Goal: Task Accomplishment & Management: Use online tool/utility

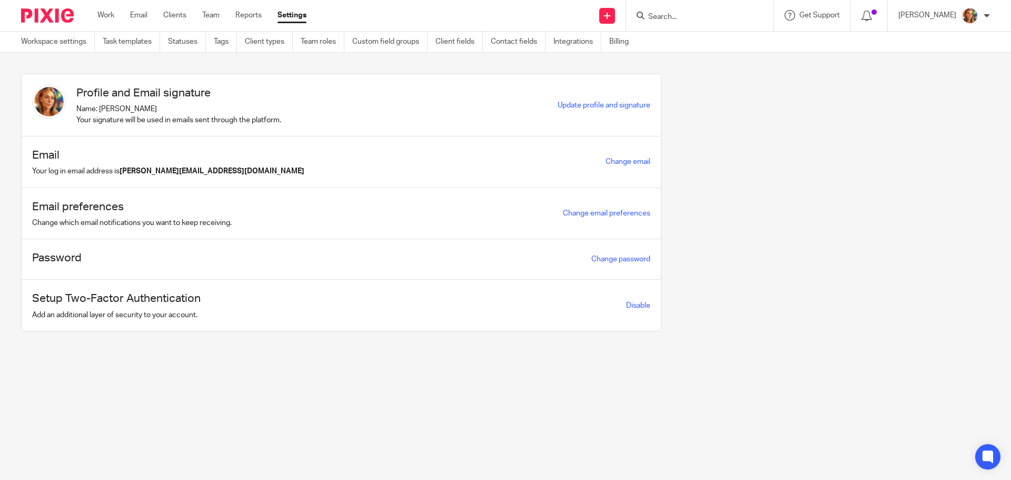
click at [124, 22] on div "Work Email Clients Team Reports Settings Work Email Clients Team Reports Settin…" at bounding box center [204, 15] width 235 height 31
click at [114, 21] on link "Work" at bounding box center [105, 15] width 17 height 11
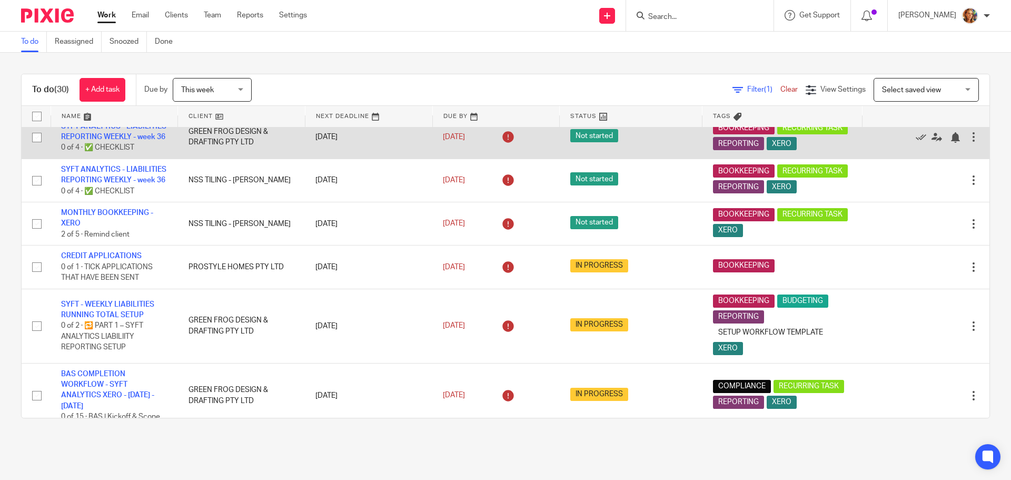
scroll to position [737, 0]
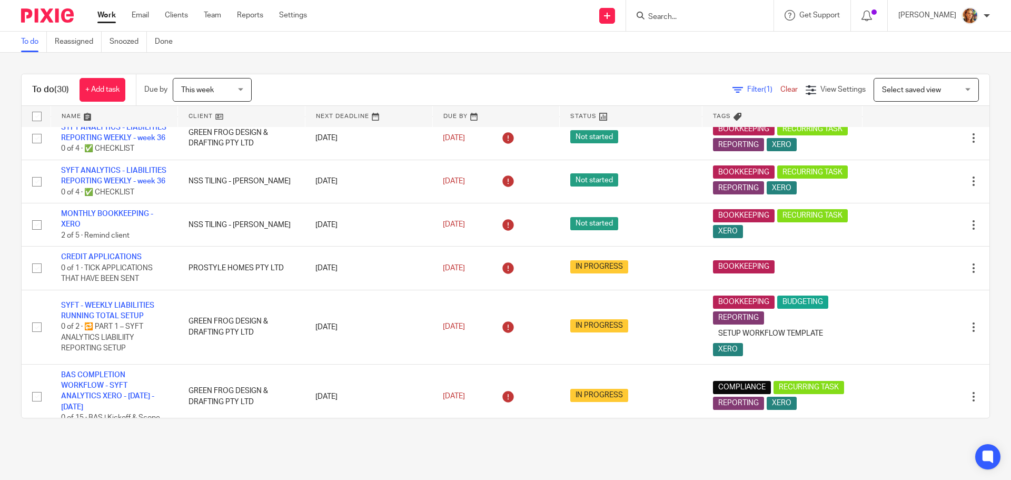
click at [952, 95] on div "Select saved view Select saved view" at bounding box center [926, 90] width 105 height 24
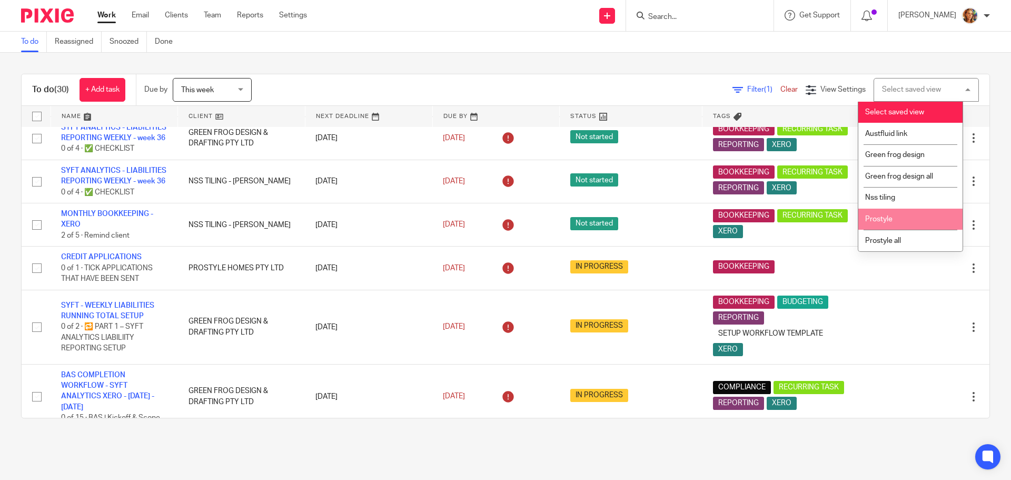
click at [929, 223] on li "Prostyle" at bounding box center [910, 220] width 104 height 22
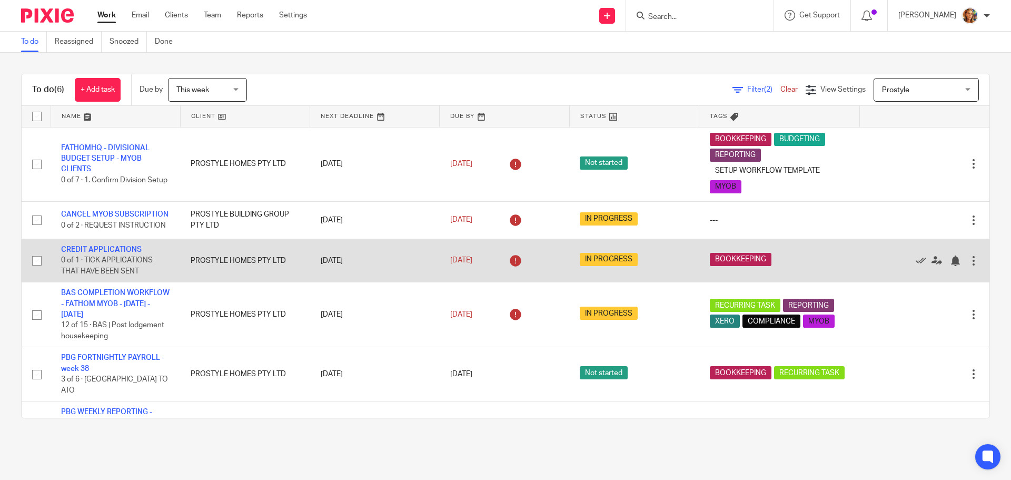
scroll to position [54, 0]
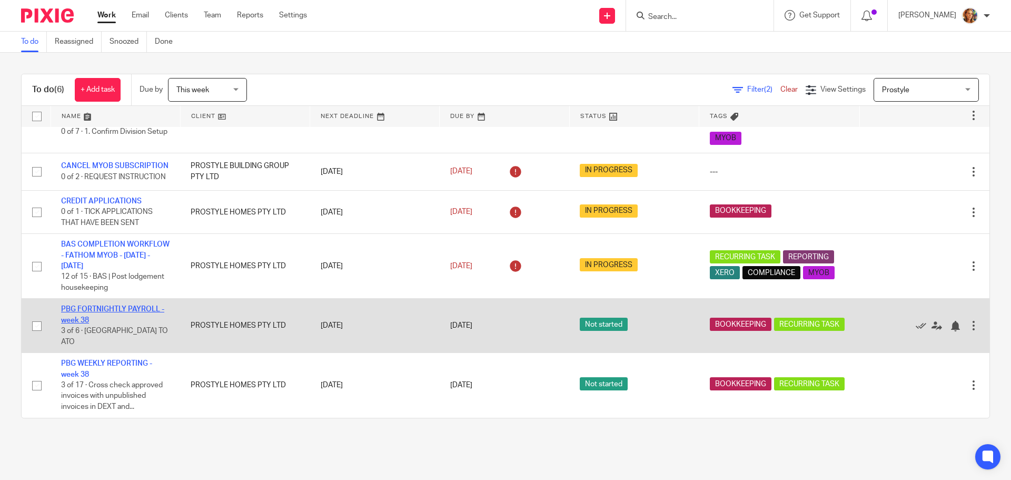
click at [101, 321] on link "PBG FORTNIGHTLY PAYROLL - week 38" at bounding box center [112, 314] width 103 height 18
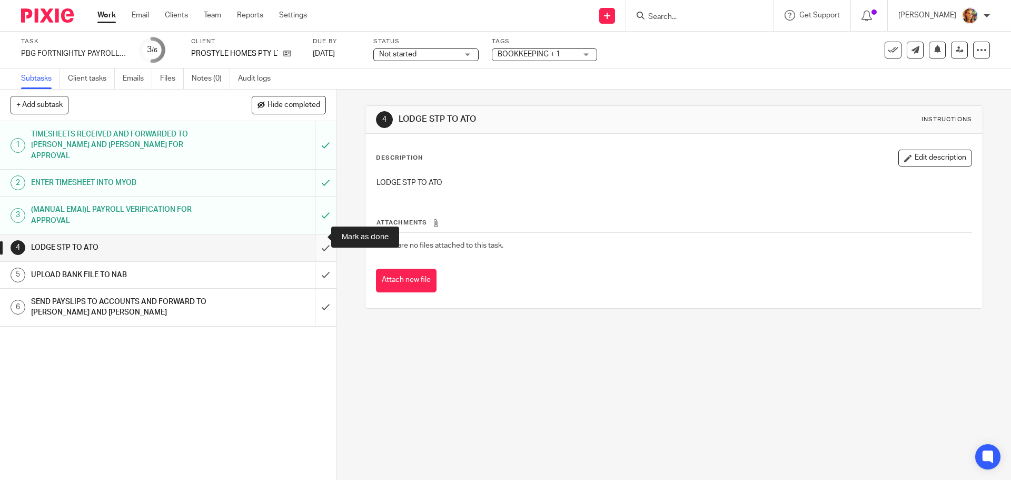
click at [318, 238] on input "submit" at bounding box center [168, 247] width 337 height 26
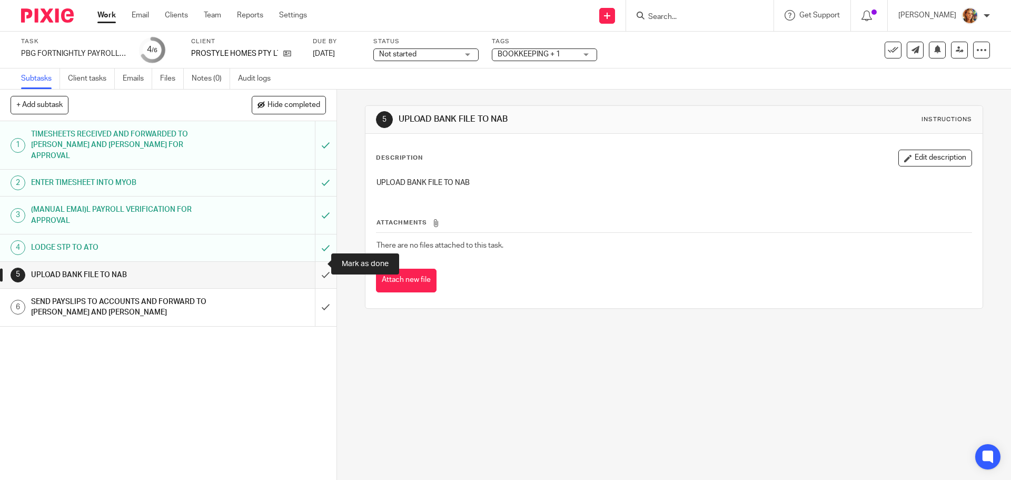
click at [312, 268] on input "submit" at bounding box center [168, 275] width 337 height 26
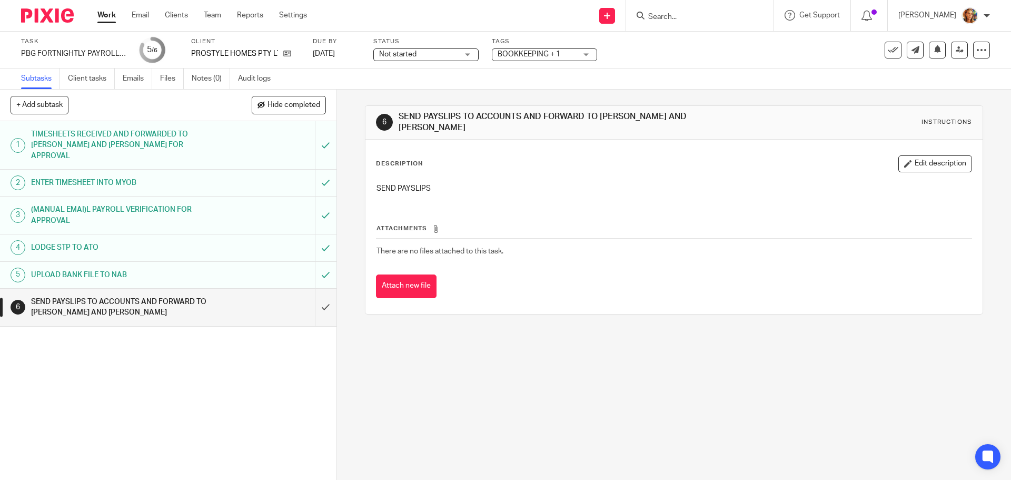
click at [233, 294] on div "SEND PAYSLIPS TO ACCOUNTS AND FORWARD TO [PERSON_NAME] AND [PERSON_NAME]" at bounding box center [167, 307] width 273 height 27
click at [227, 268] on div "UPLOAD BANK FILE TO NAB" at bounding box center [167, 275] width 273 height 16
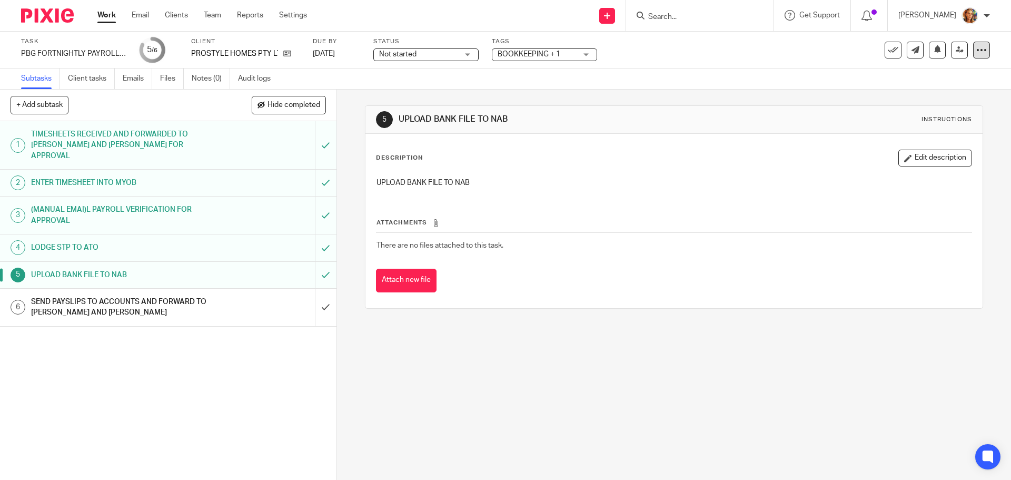
click at [976, 52] on icon at bounding box center [981, 50] width 11 height 11
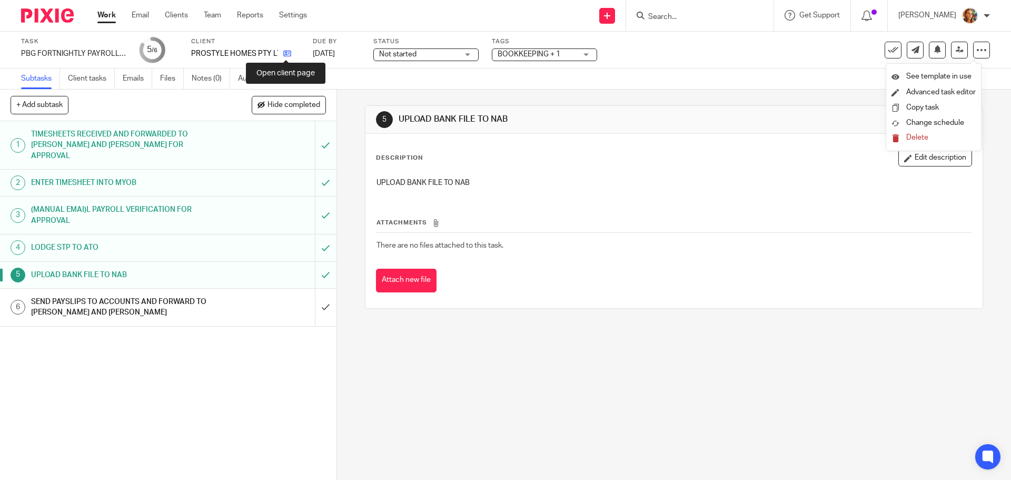
click at [283, 52] on icon at bounding box center [287, 54] width 8 height 8
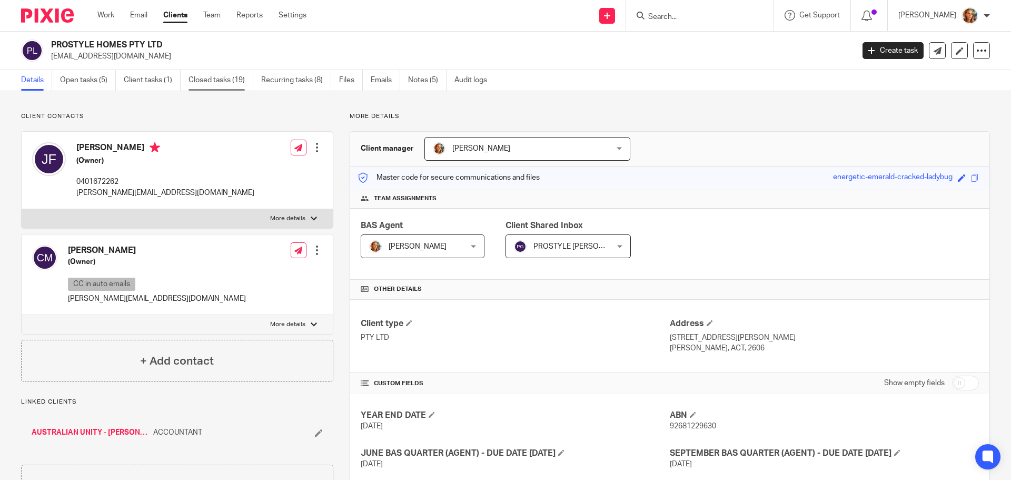
click at [236, 80] on link "Closed tasks (19)" at bounding box center [221, 80] width 65 height 21
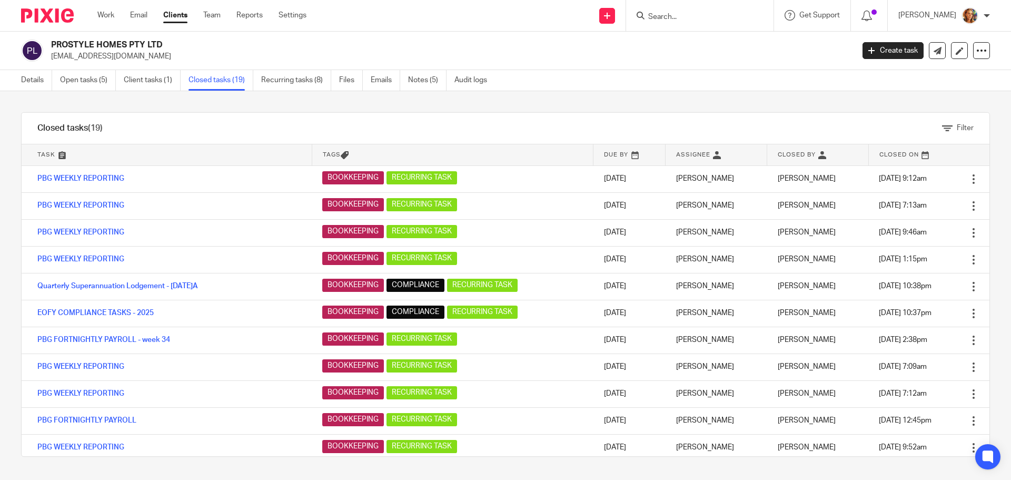
click at [277, 70] on div "PROSTYLE HOMES PTY LTD accounts@prostylehomes.com.au Create task Export data Me…" at bounding box center [505, 51] width 1011 height 38
click at [298, 83] on link "Recurring tasks (8)" at bounding box center [296, 80] width 70 height 21
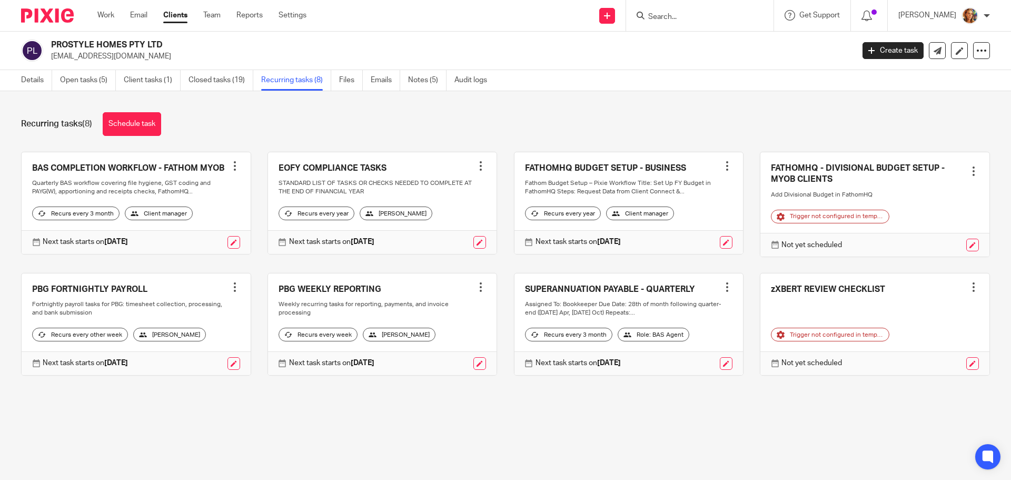
click at [91, 308] on link at bounding box center [136, 324] width 229 height 102
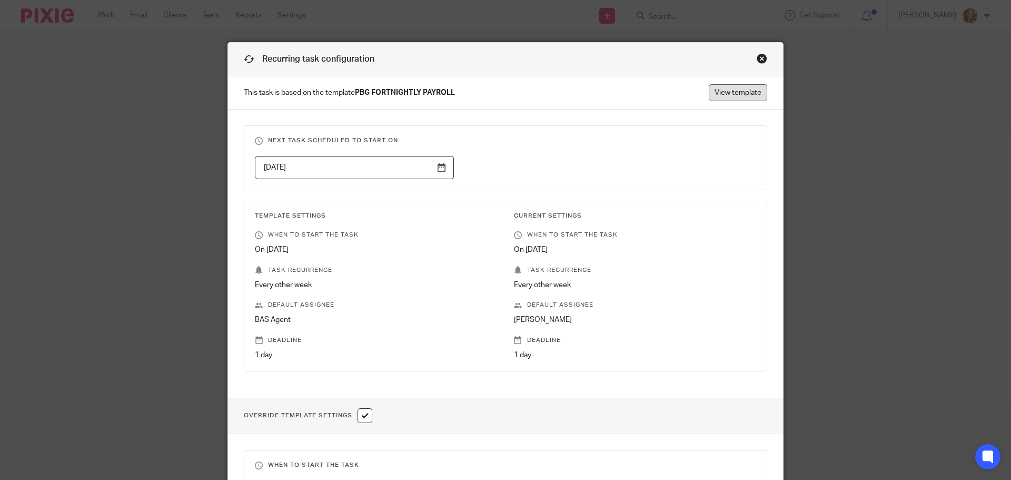
click at [741, 95] on link "View template" at bounding box center [738, 92] width 58 height 17
click at [757, 57] on div "Close this dialog window" at bounding box center [762, 58] width 11 height 11
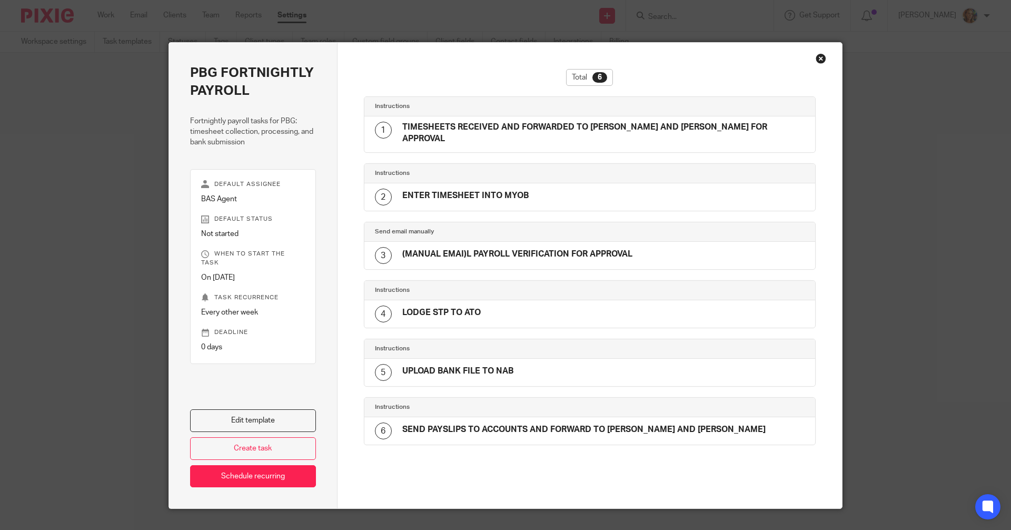
click at [816, 58] on div "Close this dialog window" at bounding box center [821, 58] width 11 height 11
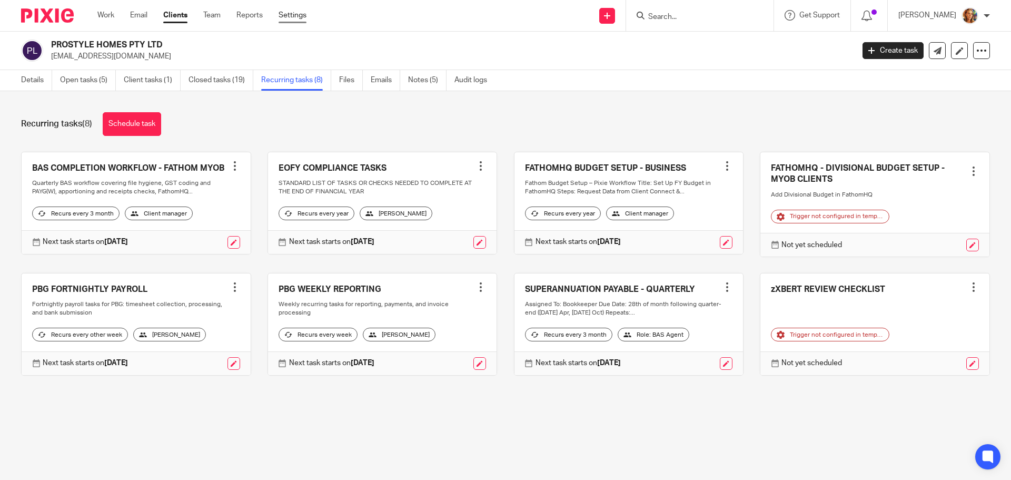
click at [302, 20] on link "Settings" at bounding box center [293, 15] width 28 height 11
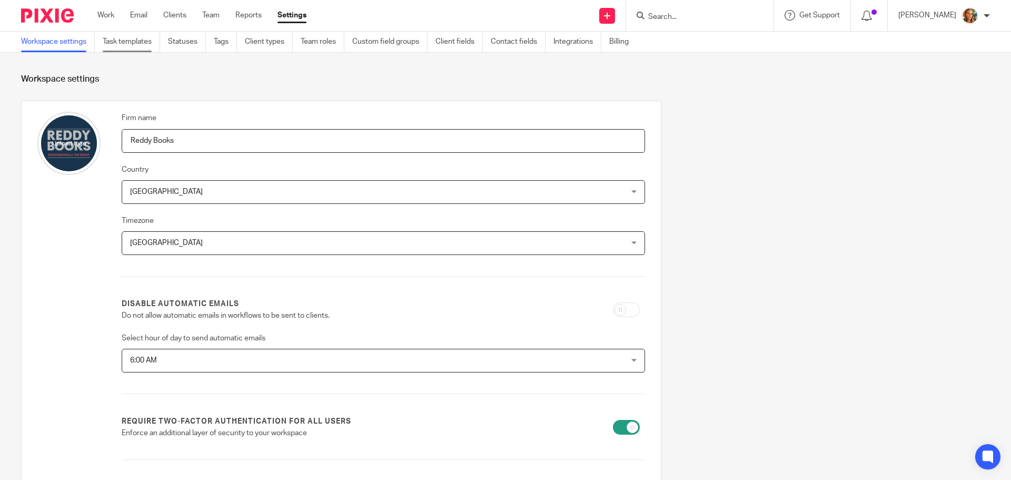
click at [142, 35] on link "Task templates" at bounding box center [131, 42] width 57 height 21
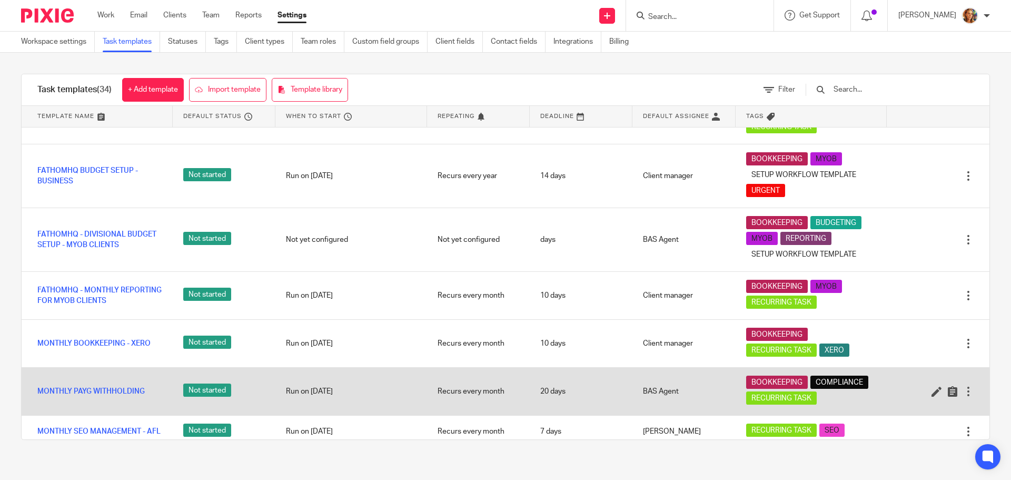
scroll to position [790, 0]
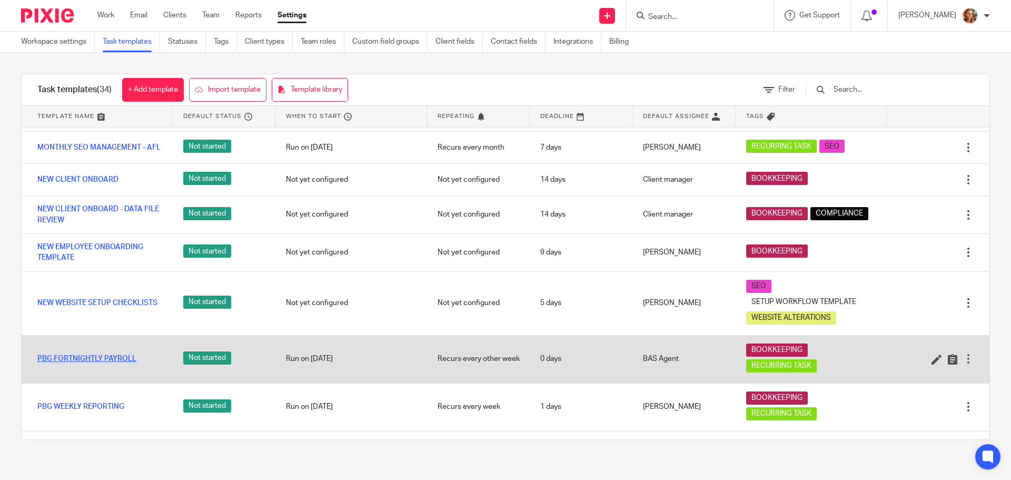
click at [111, 364] on link "PBG FORTNIGHTLY PAYROLL" at bounding box center [86, 358] width 99 height 11
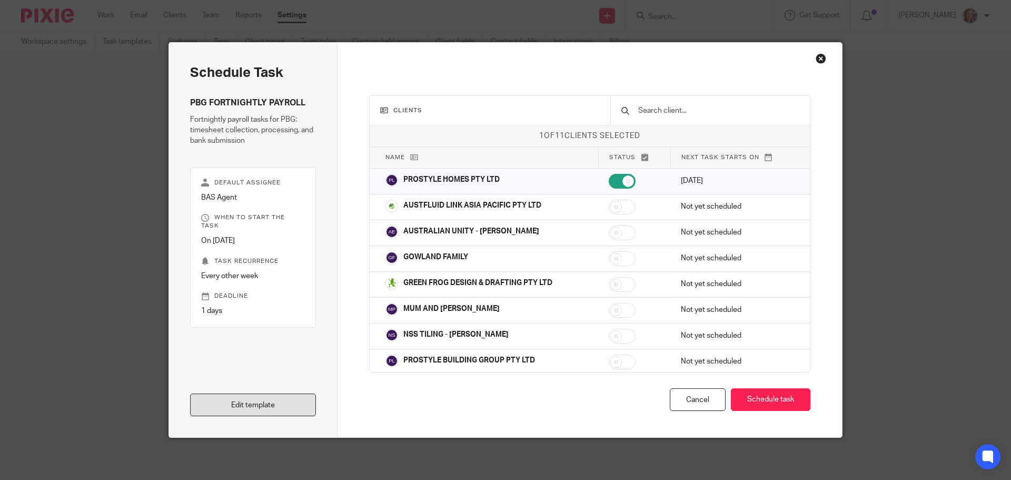
click at [246, 412] on link "Edit template" at bounding box center [253, 404] width 126 height 23
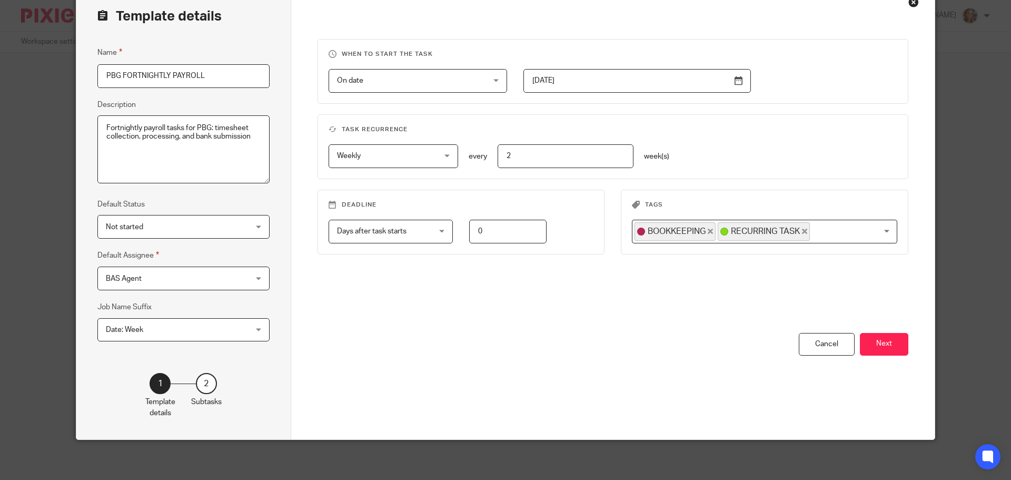
scroll to position [58, 0]
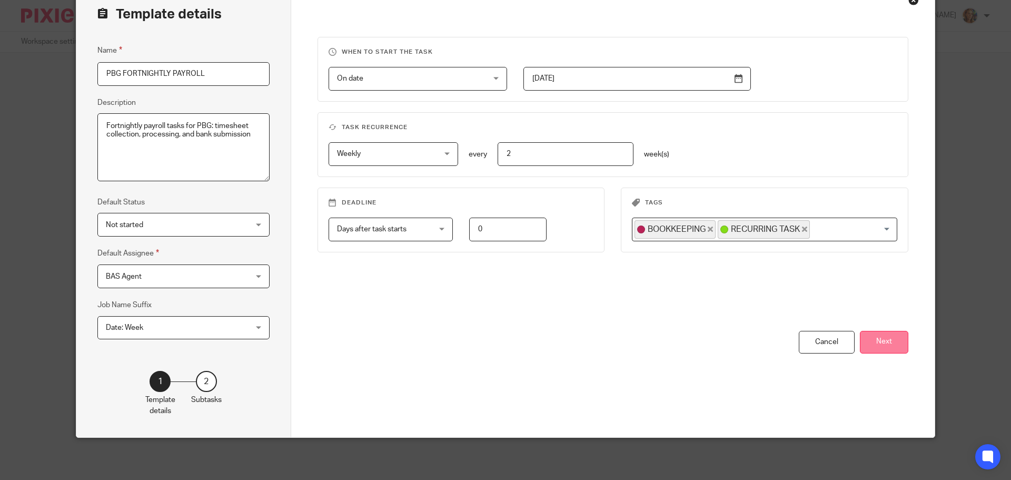
click at [901, 337] on button "Next" at bounding box center [884, 342] width 48 height 23
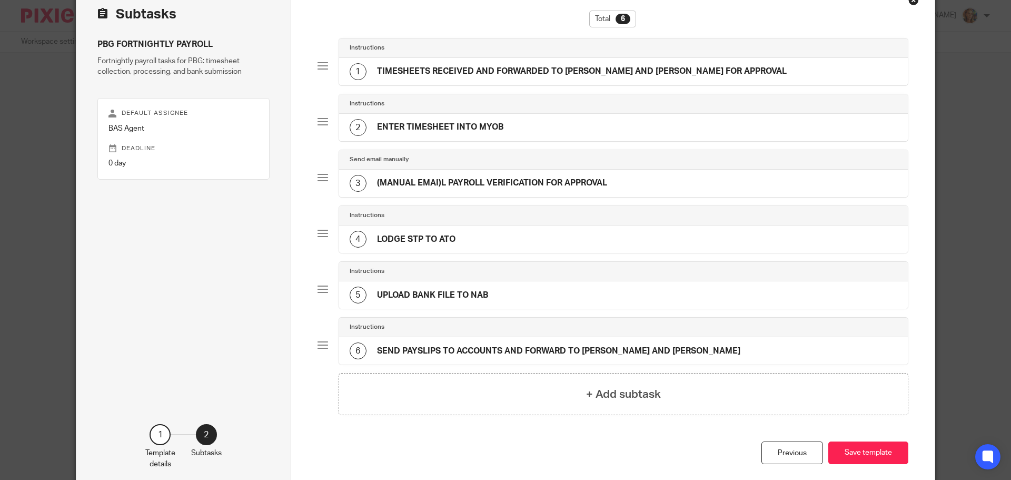
click at [478, 270] on div "Instructions" at bounding box center [624, 271] width 548 height 8
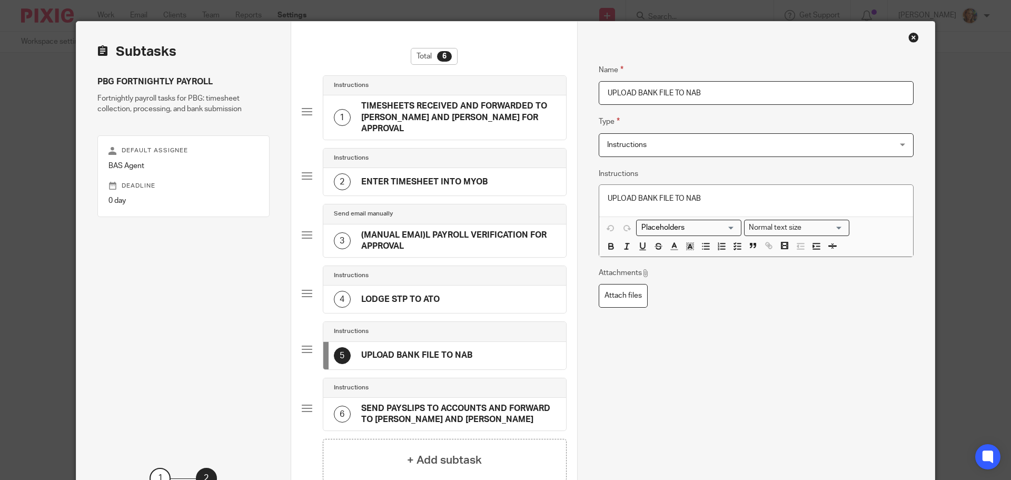
scroll to position [0, 0]
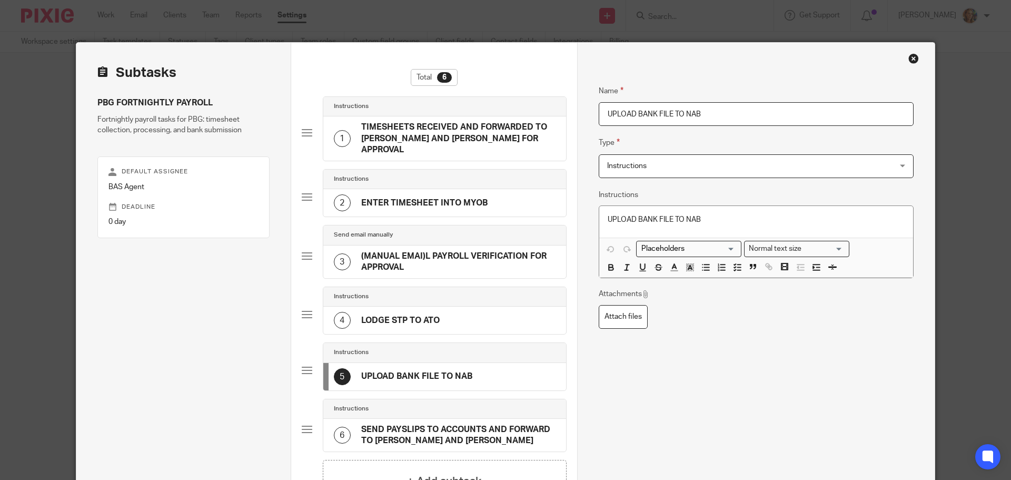
click at [914, 50] on div "Name TIMESHEETS RECEIVED AND FORWARDED TO CRAIG AND JOSH FOR APPROVAL Type Inst…" at bounding box center [756, 299] width 358 height 512
drag, startPoint x: 911, startPoint y: 56, endPoint x: 905, endPoint y: 53, distance: 7.1
click at [908, 55] on div "Close this dialog window" at bounding box center [913, 58] width 11 height 11
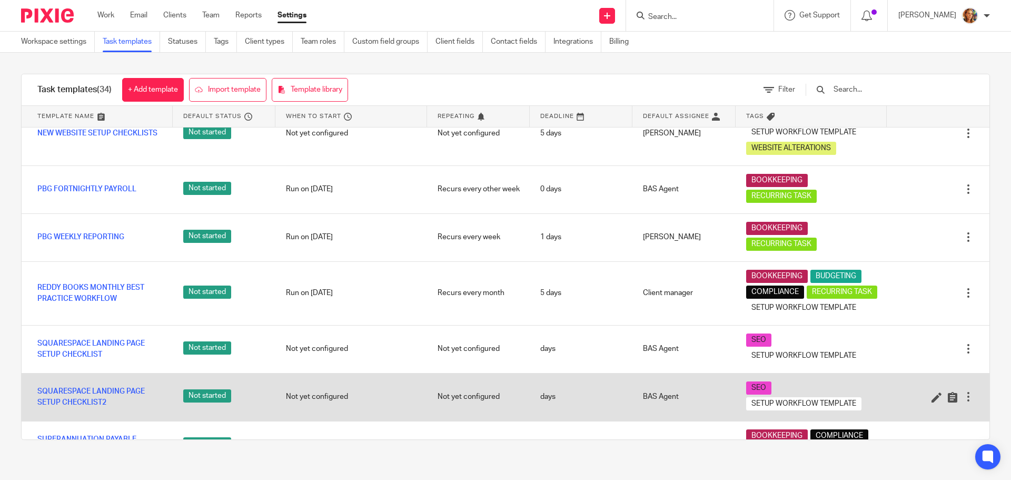
scroll to position [845, 0]
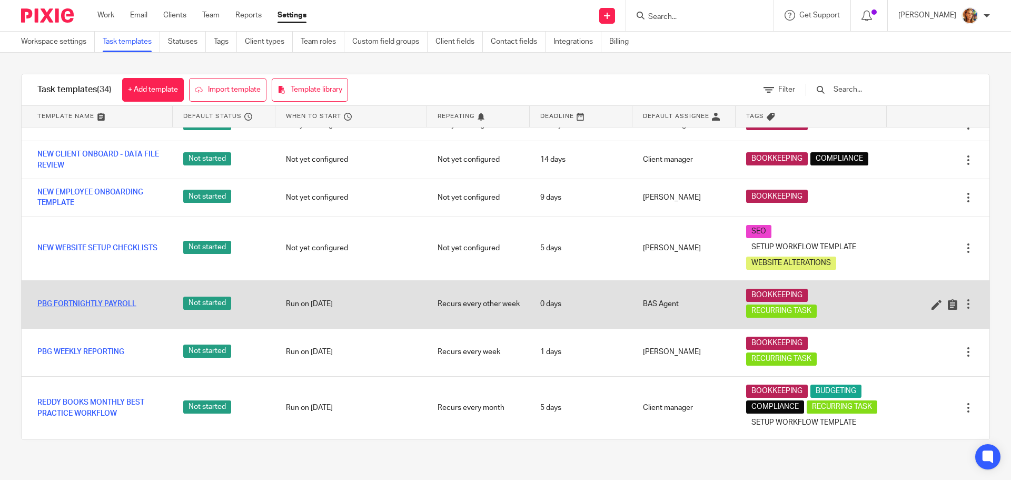
click at [122, 309] on link "PBG FORTNIGHTLY PAYROLL" at bounding box center [86, 304] width 99 height 11
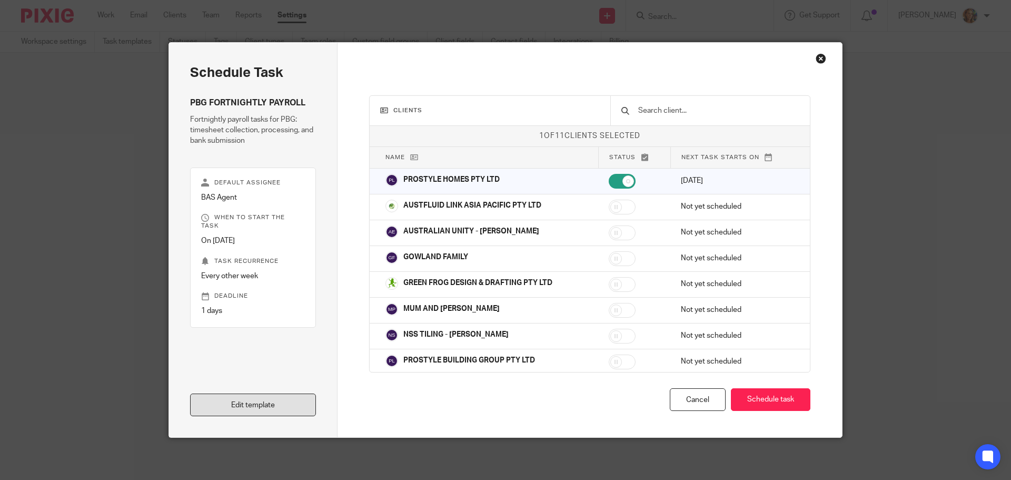
click at [232, 407] on link "Edit template" at bounding box center [253, 404] width 126 height 23
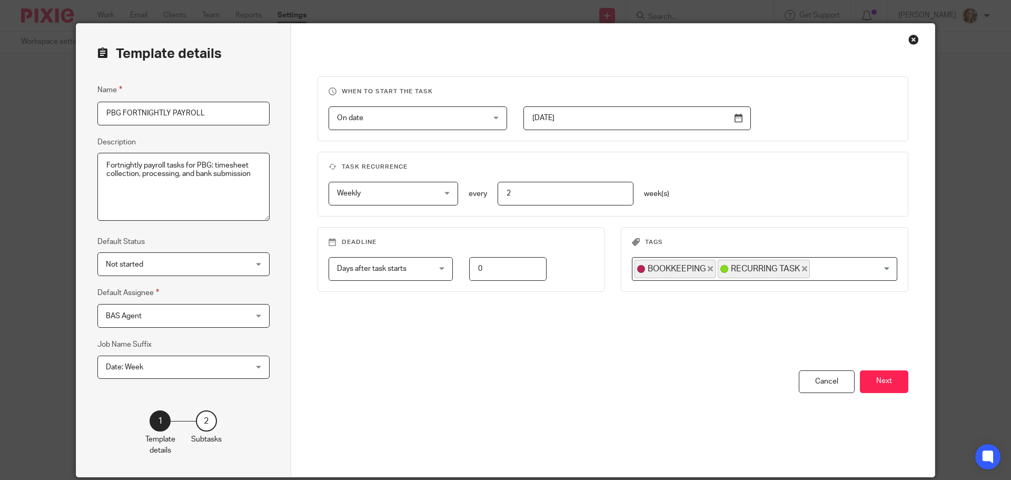
scroll to position [53, 0]
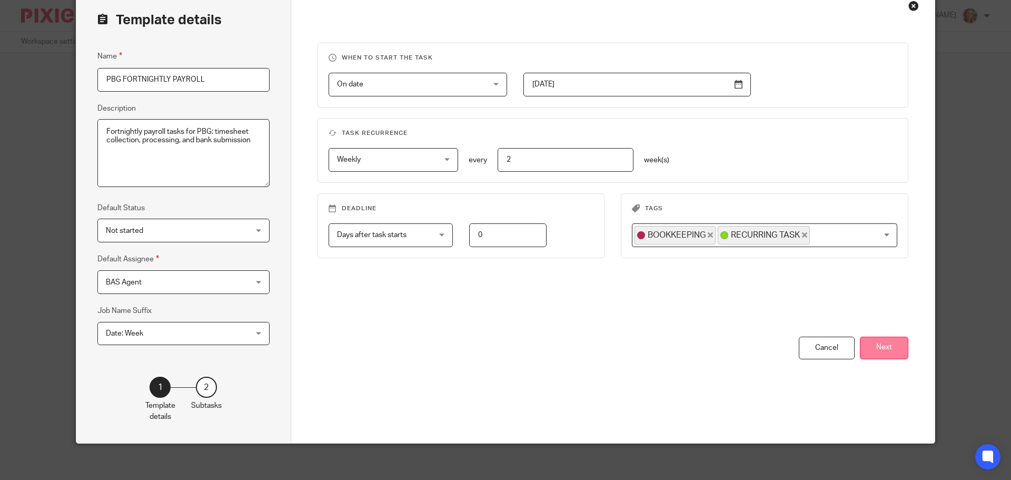
click at [888, 349] on button "Next" at bounding box center [884, 348] width 48 height 23
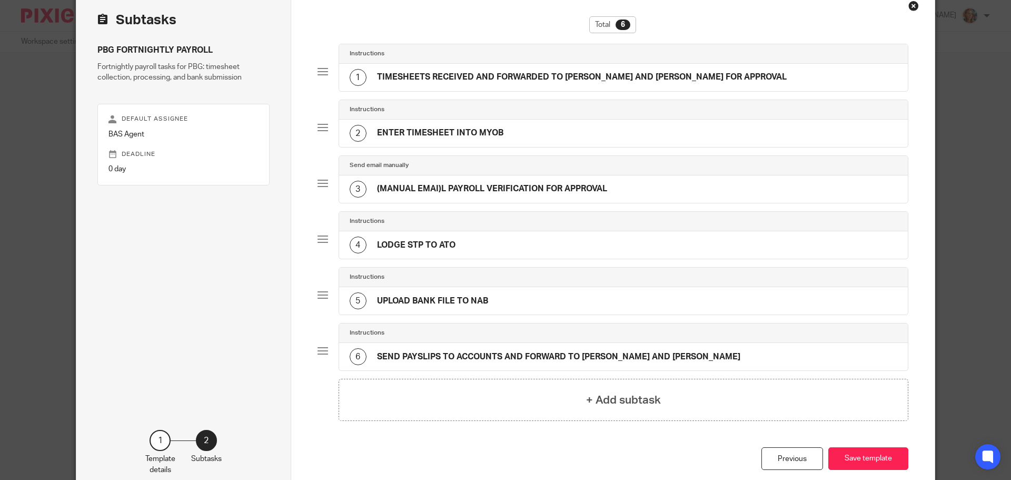
click at [412, 305] on h4 "UPLOAD BANK FILE TO NAB" at bounding box center [432, 300] width 111 height 11
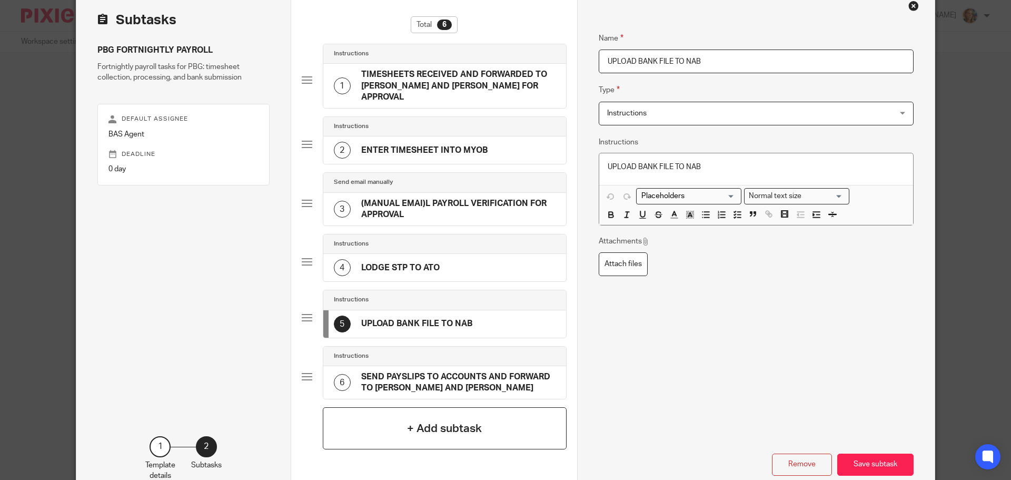
click at [418, 420] on h4 "+ Add subtask" at bounding box center [444, 428] width 75 height 16
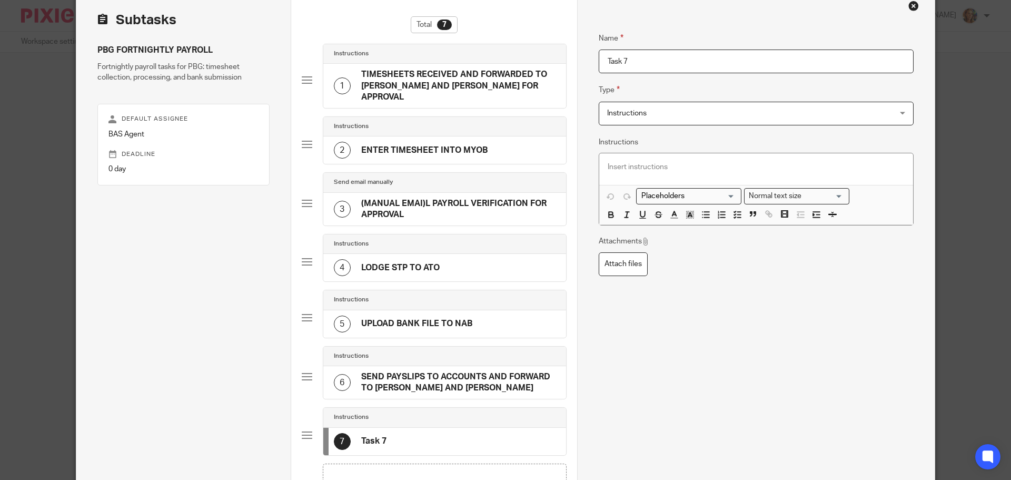
drag, startPoint x: 428, startPoint y: 431, endPoint x: 409, endPoint y: 404, distance: 33.3
click at [409, 407] on div "Instructions 7 Task 7" at bounding box center [445, 431] width 244 height 48
click at [296, 422] on div "Total 7 Instructions 1 TIMESHEETS RECEIVED AND FORWARDED TO CRAIG AND JOSH FOR …" at bounding box center [434, 274] width 286 height 568
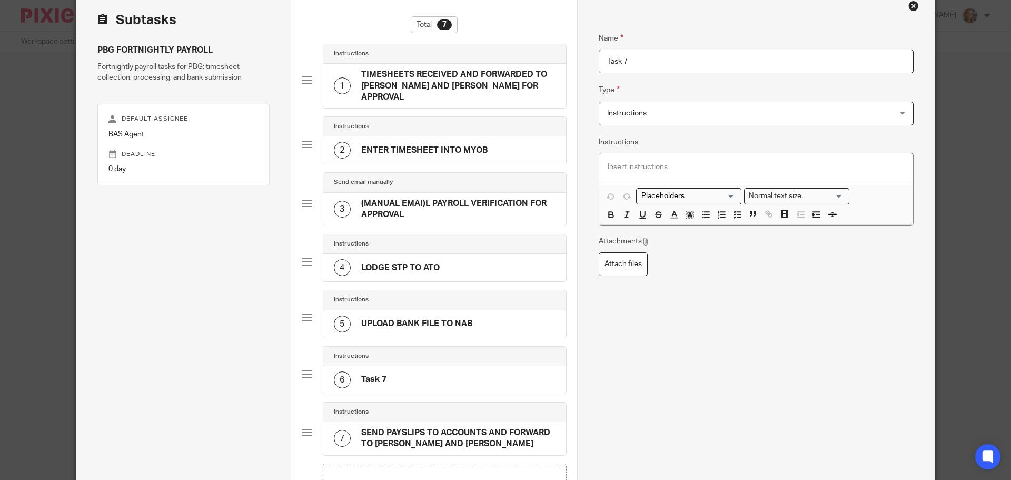
click at [433, 427] on h4 "SEND PAYSLIPS TO ACCOUNTS AND FORWARD TO [PERSON_NAME] AND [PERSON_NAME]" at bounding box center [458, 438] width 194 height 23
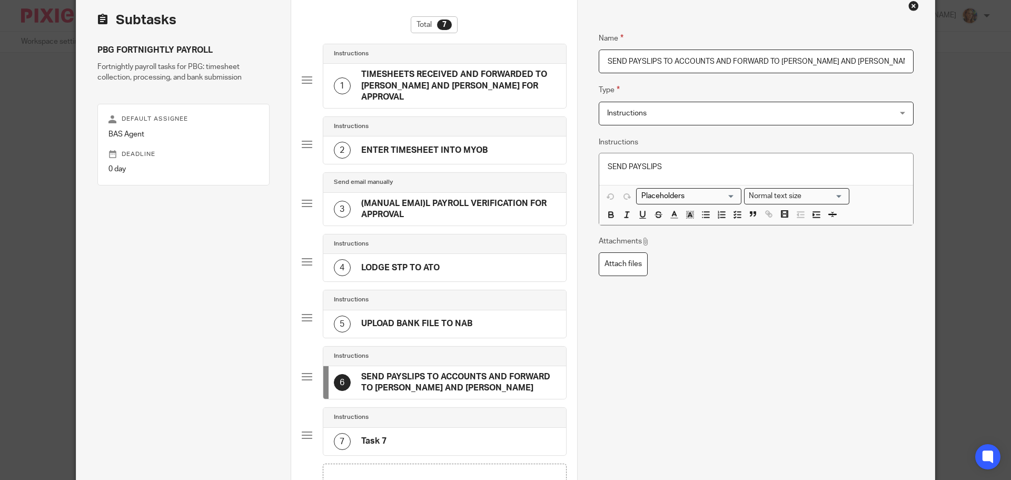
click at [379, 428] on div "7 Task 7" at bounding box center [444, 441] width 243 height 27
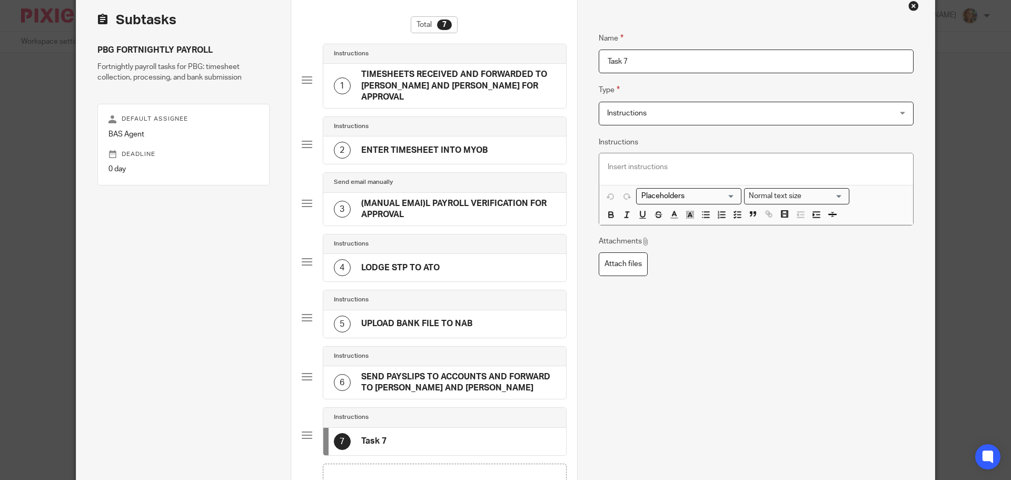
click at [407, 203] on h4 "(MANUAL EMAI)L PAYROLL VERIFICATION FOR APPROVAL" at bounding box center [458, 209] width 194 height 23
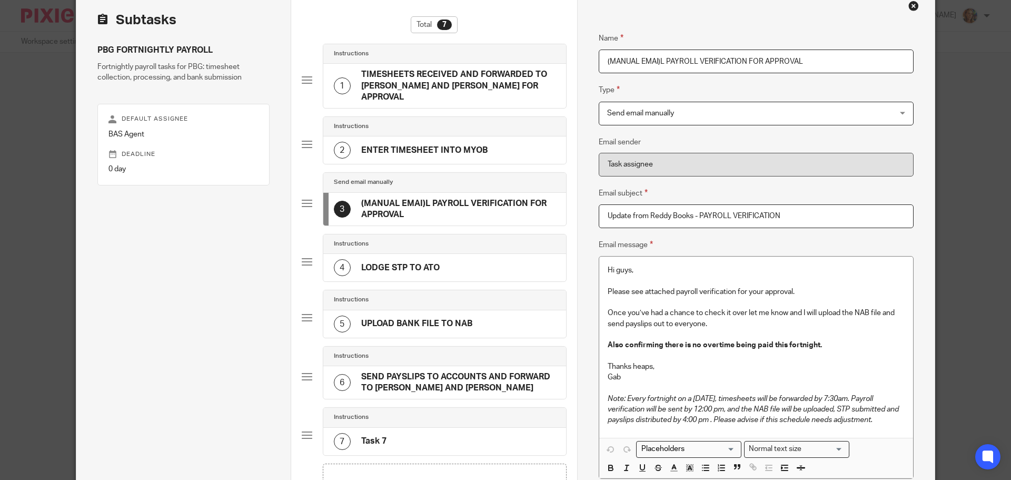
drag, startPoint x: 802, startPoint y: 217, endPoint x: 600, endPoint y: 219, distance: 201.7
click at [600, 219] on input "Update from Reddy Books - PAYROLL VERIFICATION" at bounding box center [756, 216] width 315 height 24
click at [419, 428] on div "7 Task 7" at bounding box center [444, 441] width 243 height 27
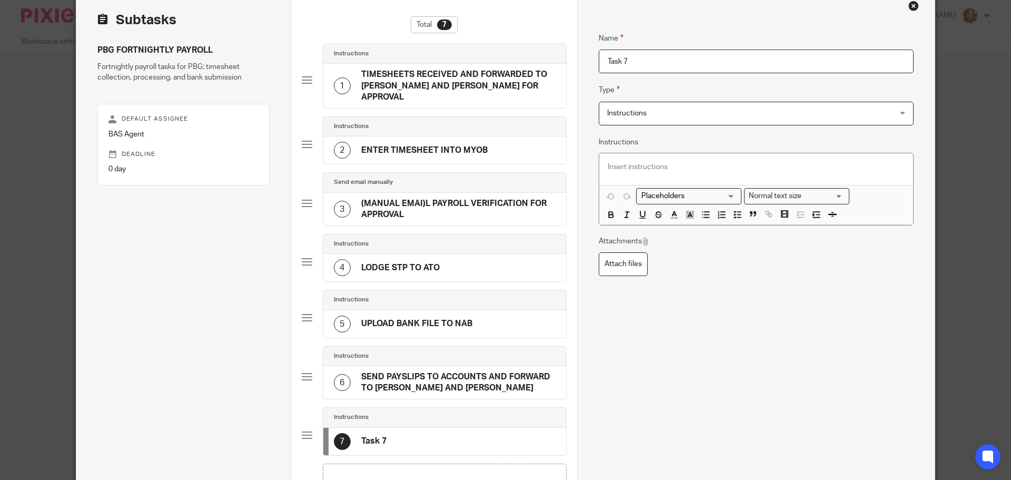
click at [778, 54] on input "Task 7" at bounding box center [756, 62] width 315 height 24
click at [767, 118] on span "Instructions" at bounding box center [729, 113] width 245 height 22
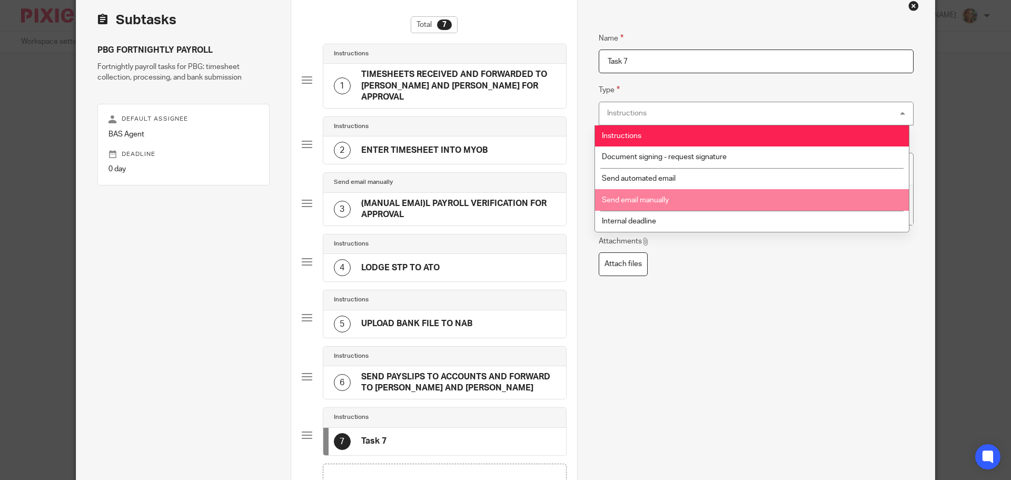
click at [747, 204] on li "Send email manually" at bounding box center [752, 200] width 314 height 22
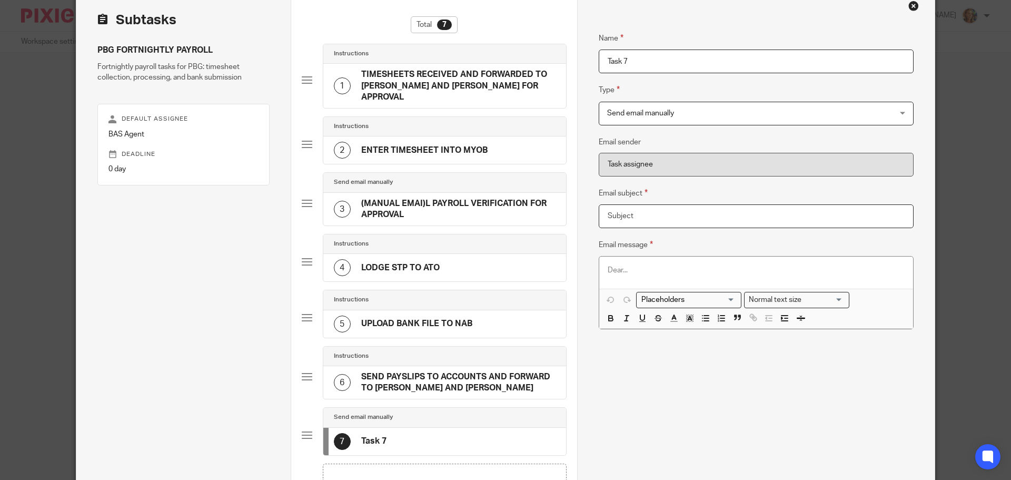
drag, startPoint x: 743, startPoint y: 221, endPoint x: 542, endPoint y: 187, distance: 203.4
click at [542, 187] on div "Subtasks PBG FORTNIGHTLY PAYROLL Fortnightly payroll tasks for PBG: timesheet c…" at bounding box center [505, 274] width 858 height 568
paste input "Update from Reddy Books - PAYROLL VERIFICATION"
drag, startPoint x: 786, startPoint y: 220, endPoint x: 695, endPoint y: 218, distance: 91.1
click at [695, 218] on input "Update from Reddy Books - PAYROLL VERIFICATION" at bounding box center [756, 216] width 315 height 24
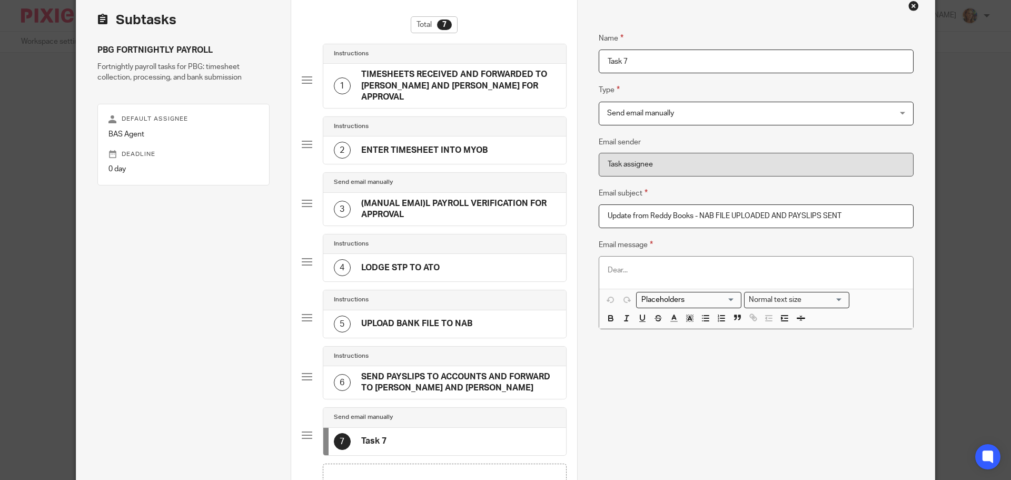
click at [896, 212] on input "Update from Reddy Books - NAB FILE UPLOADED AND PAYSLIPS SENT" at bounding box center [756, 216] width 315 height 24
type input "Update from Reddy Books - NAB FILE UPLOADED AND PAYSLIPS SENT"
click at [681, 269] on p at bounding box center [756, 270] width 297 height 11
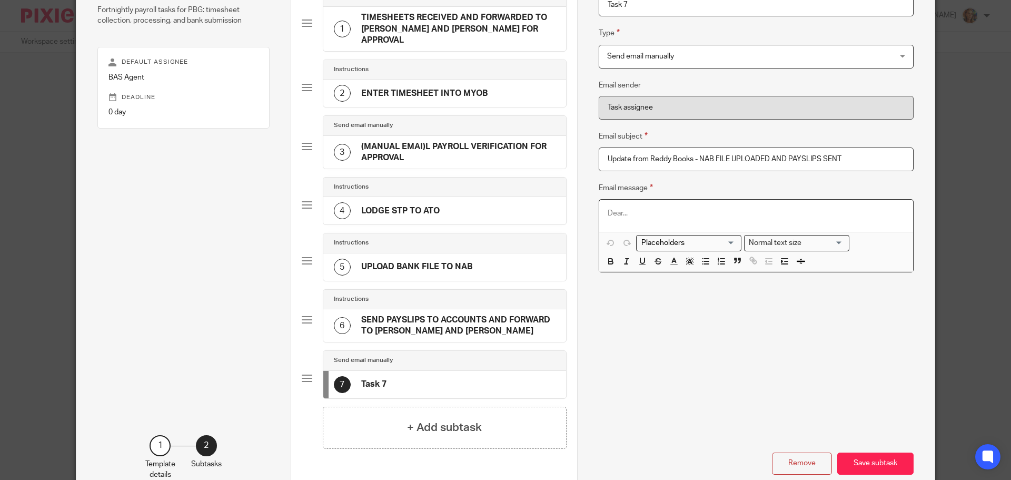
scroll to position [162, 0]
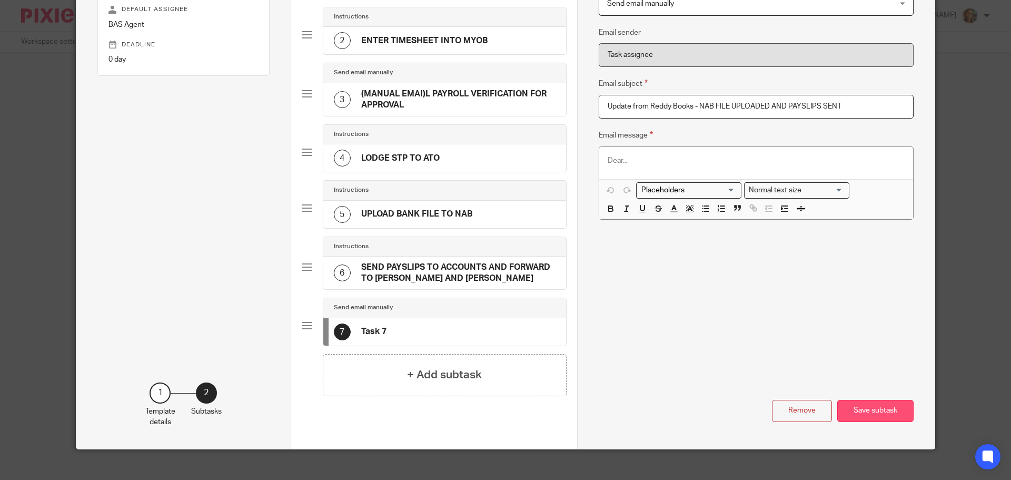
click at [868, 400] on button "Save subtask" at bounding box center [875, 411] width 76 height 23
click at [652, 158] on p at bounding box center [756, 160] width 297 height 11
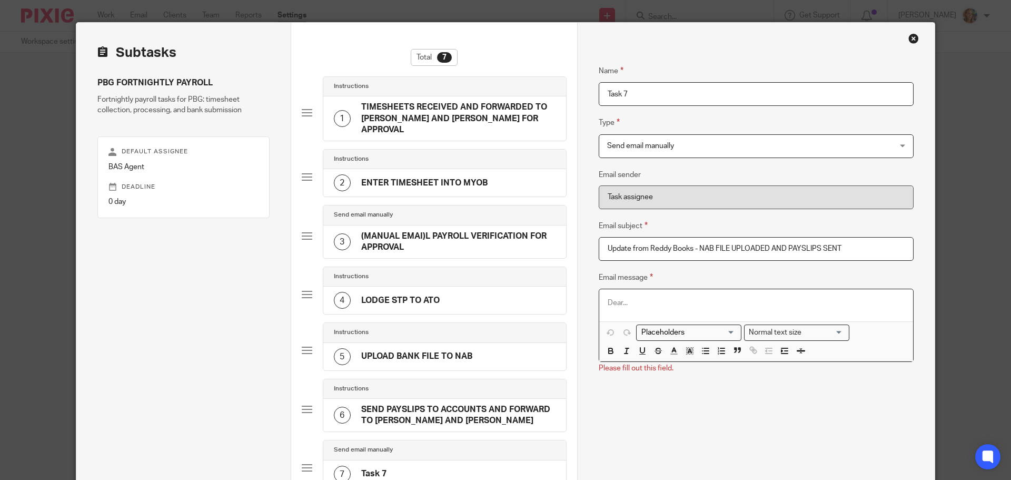
scroll to position [0, 0]
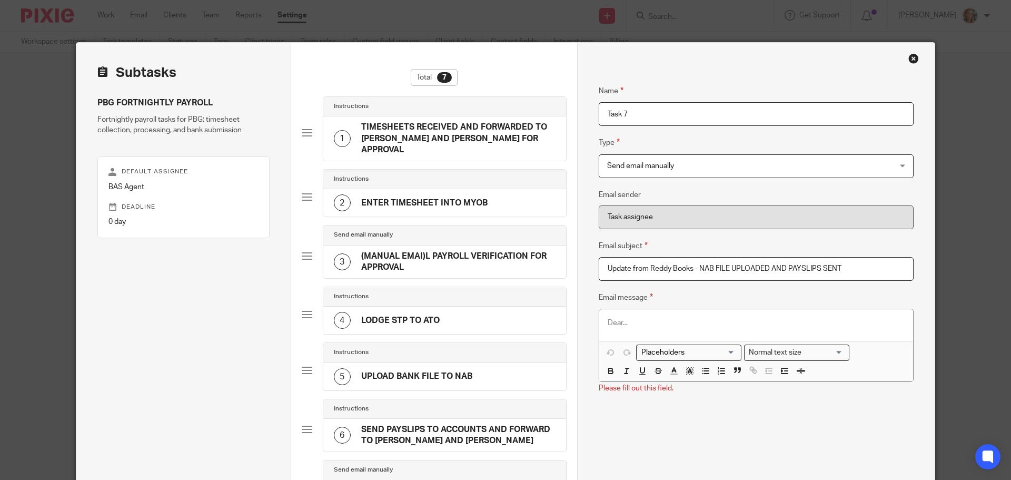
drag, startPoint x: 687, startPoint y: 109, endPoint x: 498, endPoint y: 115, distance: 189.2
click at [498, 115] on div "Subtasks PBG FORTNIGHTLY PAYROLL Fortnightly payroll tasks for PBG: timesheet c…" at bounding box center [505, 327] width 858 height 568
type input "(MANUAL EMAIL) NAB UPLOAD AND PAYSLIPS SENT"
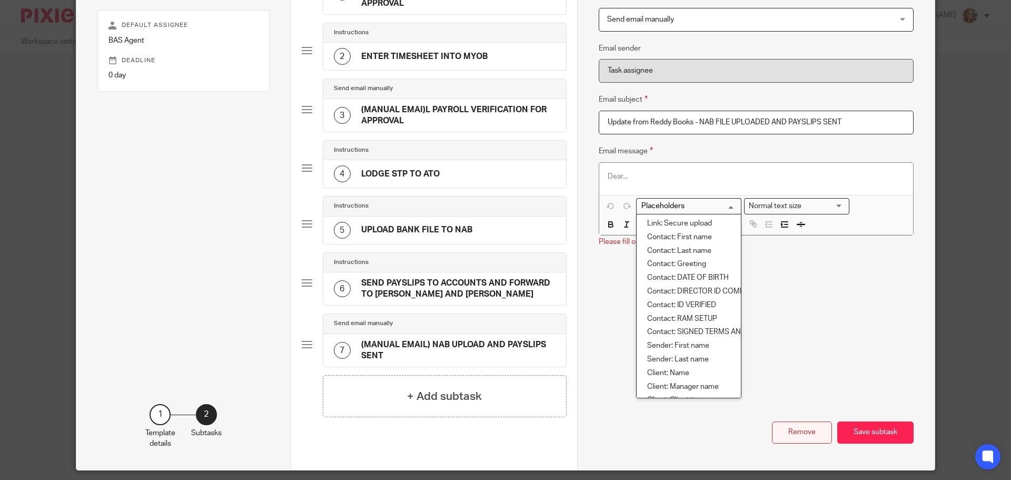
scroll to position [158, 0]
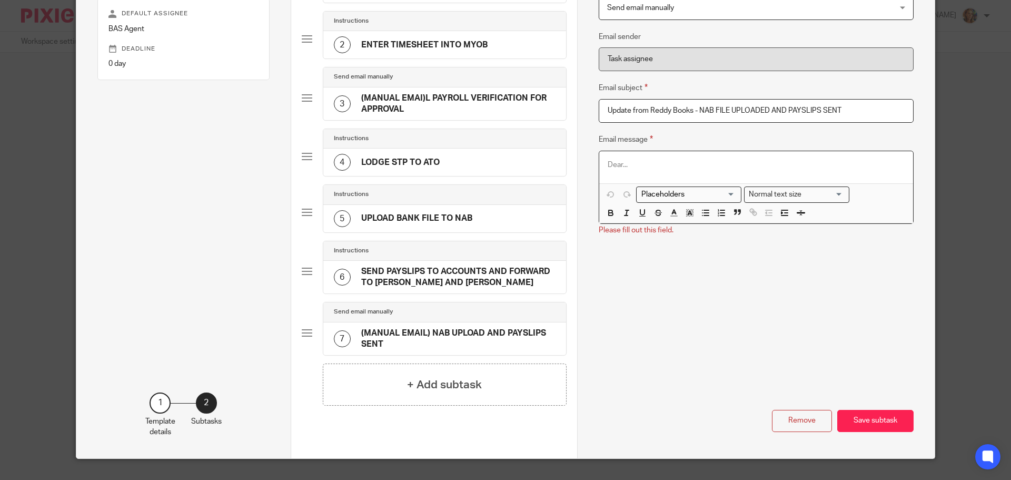
click at [623, 164] on p at bounding box center [756, 165] width 297 height 11
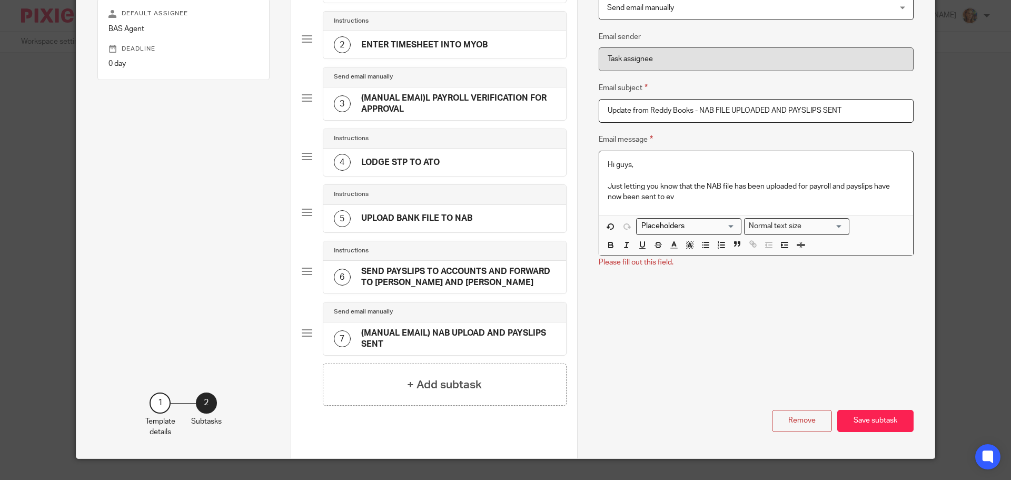
click at [737, 194] on p "Just letting you know that the NAB file has been uploaded for payroll and paysl…" at bounding box center [756, 192] width 297 height 22
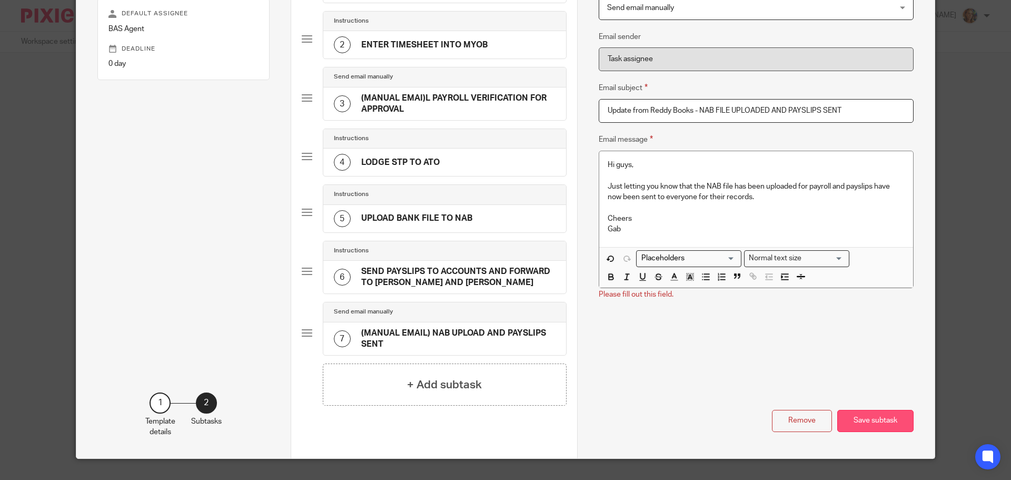
click at [867, 413] on button "Save subtask" at bounding box center [875, 421] width 76 height 23
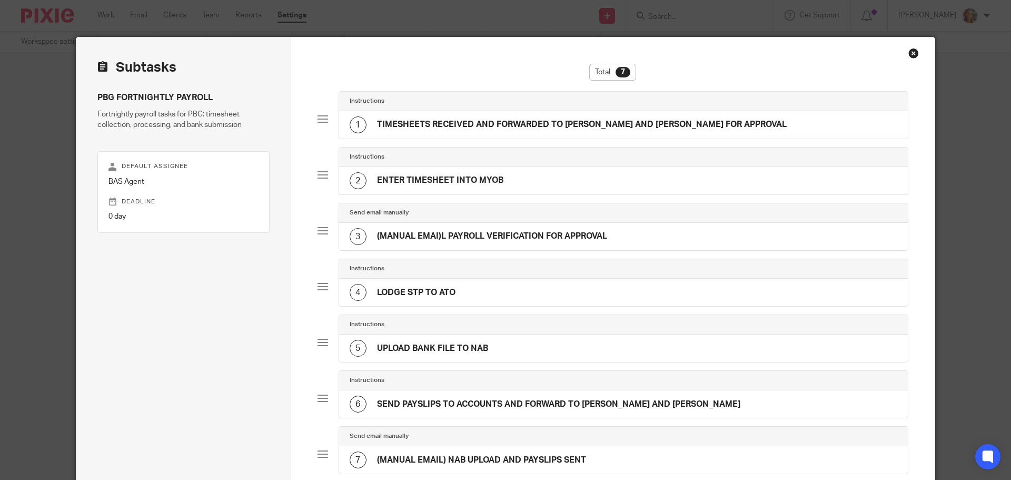
scroll to position [0, 0]
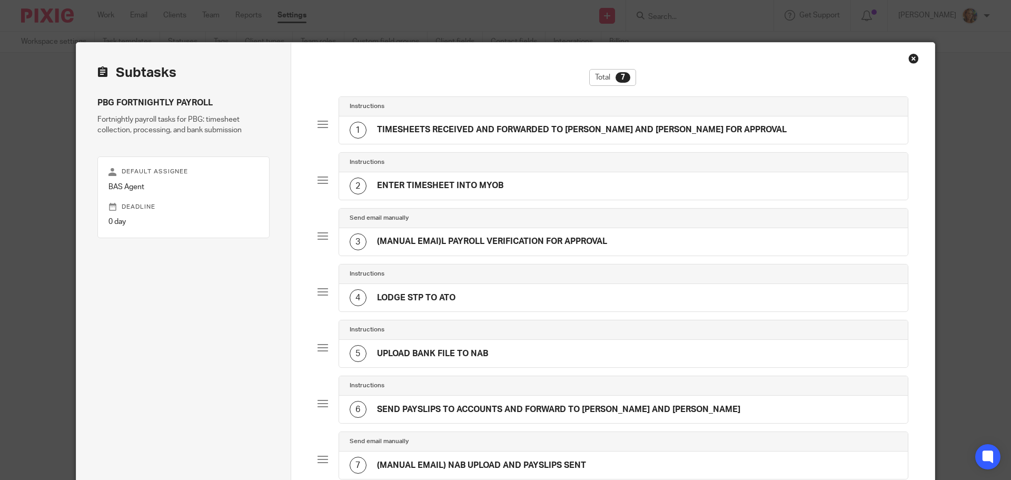
click at [400, 238] on h4 "(MANUAL EMAI)L PAYROLL VERIFICATION FOR APPROVAL" at bounding box center [492, 241] width 230 height 11
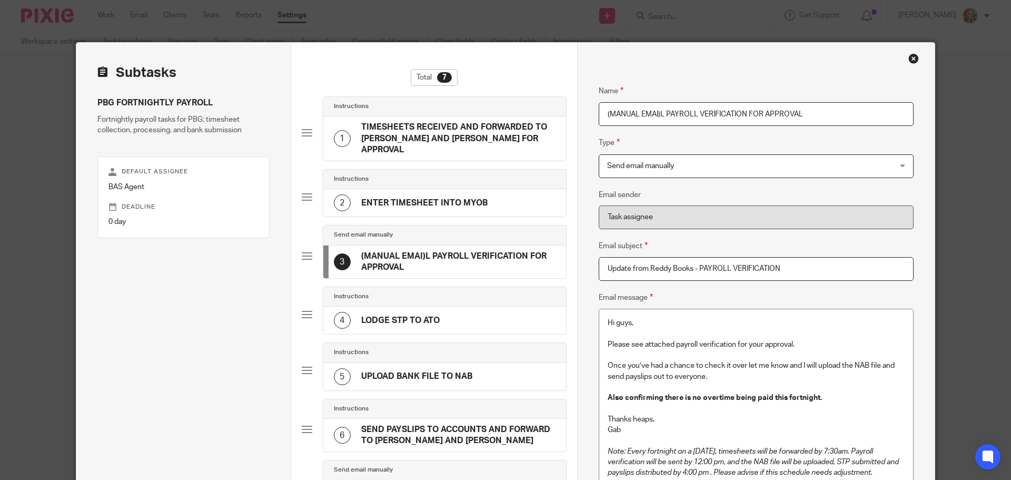
click at [660, 114] on input "(MANUAL EMAI)L PAYROLL VERIFICATION FOR APPROVAL" at bounding box center [756, 114] width 315 height 24
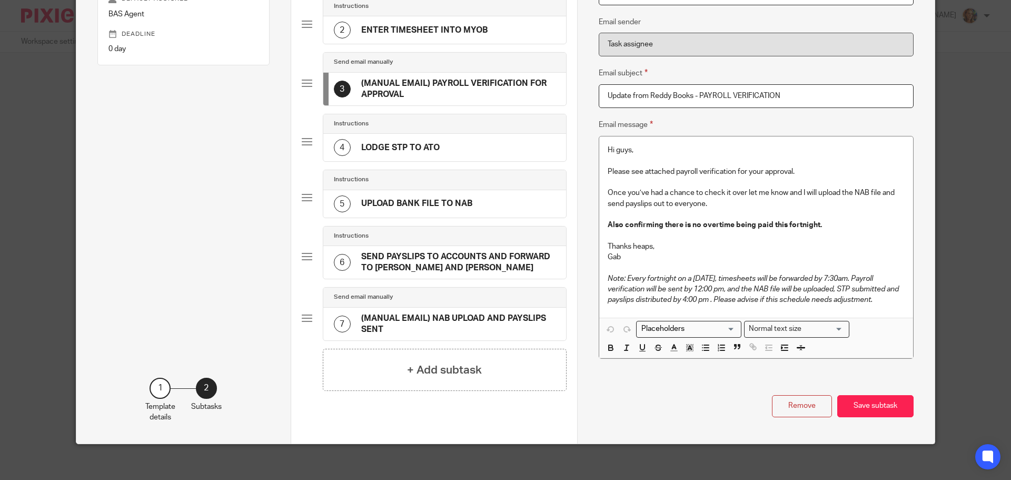
scroll to position [174, 0]
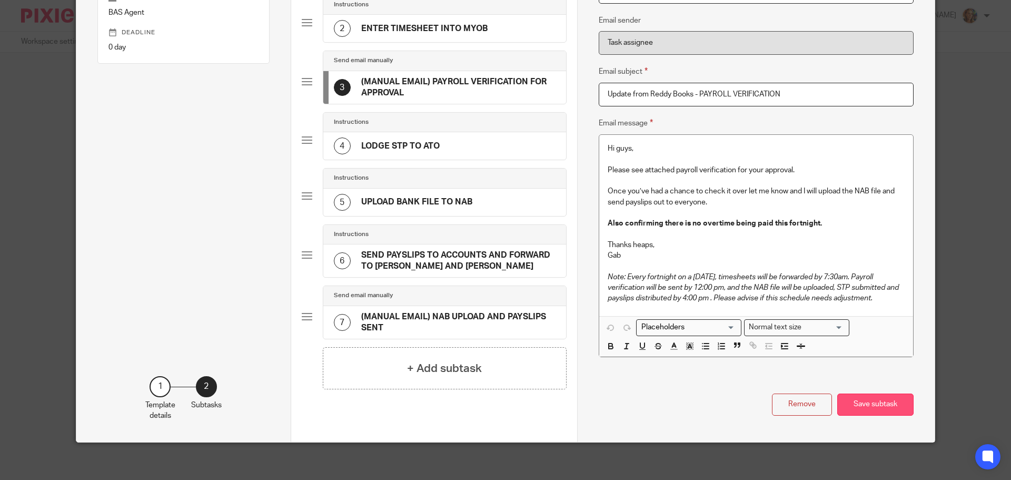
type input "(MANUAL EMAIL) PAYROLL VERIFICATION FOR APPROVAL"
click at [897, 403] on button "Save subtask" at bounding box center [875, 404] width 76 height 23
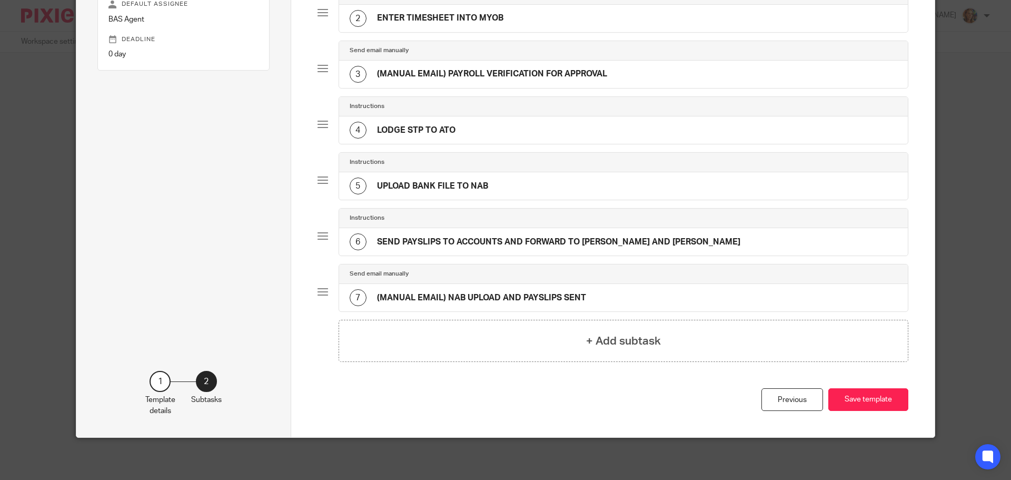
click at [706, 78] on div "3 (MANUAL EMAIL) PAYROLL VERIFICATION FOR APPROVAL" at bounding box center [623, 74] width 569 height 27
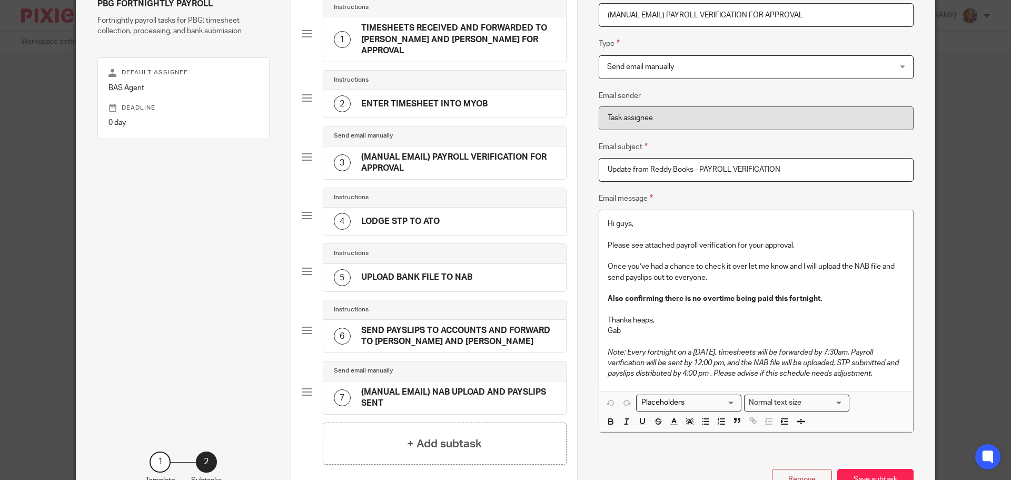
scroll to position [174, 0]
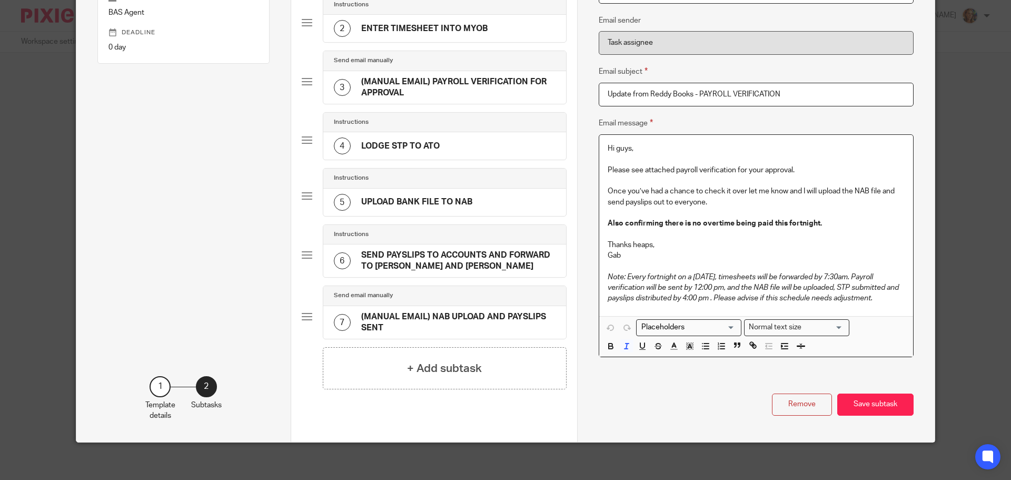
drag, startPoint x: 872, startPoint y: 300, endPoint x: 585, endPoint y: 277, distance: 287.9
click at [585, 277] on div "Name TIMESHEETS RECEIVED AND FORWARDED TO CRAIG AND JOSH FOR APPROVAL Type Inst…" at bounding box center [756, 154] width 358 height 573
copy em "Note: Every fortnight on a Thursday, timesheets will be forwarded by 7:30am. Pa…"
click at [449, 311] on h4 "(MANUAL EMAIL) NAB UPLOAD AND PAYSLIPS SENT" at bounding box center [458, 322] width 194 height 23
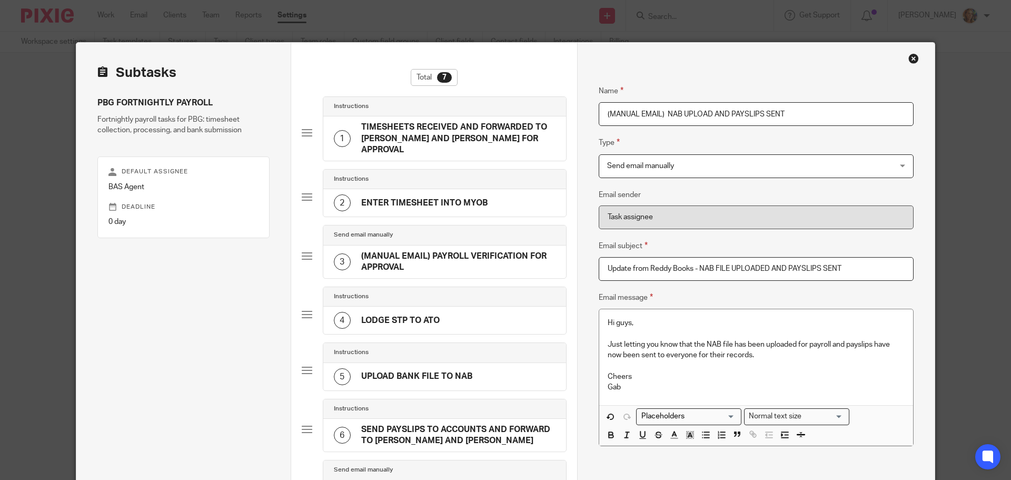
click at [730, 386] on p "Gab" at bounding box center [756, 387] width 297 height 11
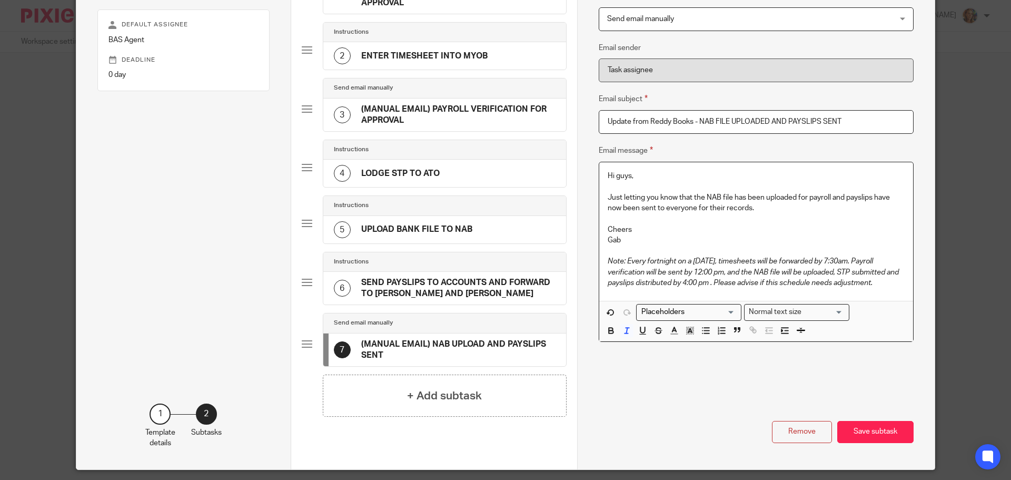
scroll to position [158, 0]
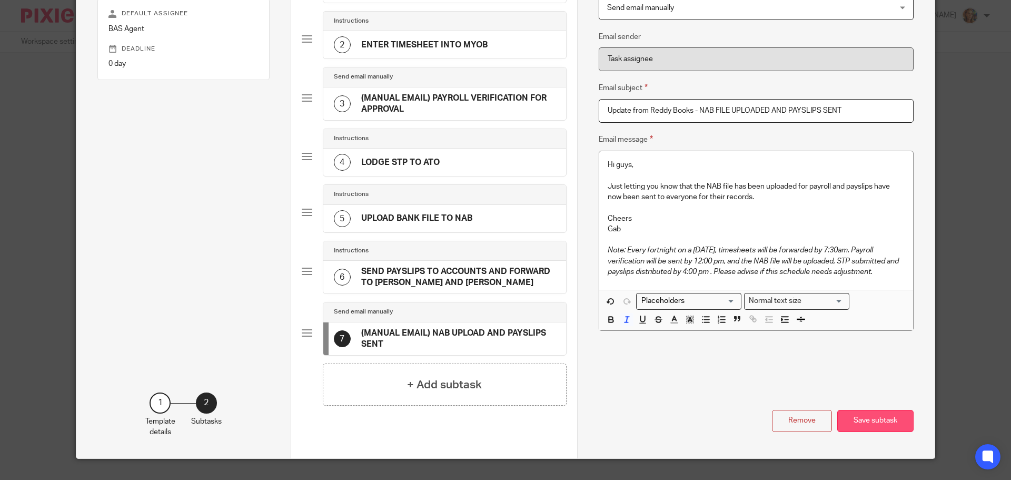
click at [859, 413] on button "Save subtask" at bounding box center [875, 421] width 76 height 23
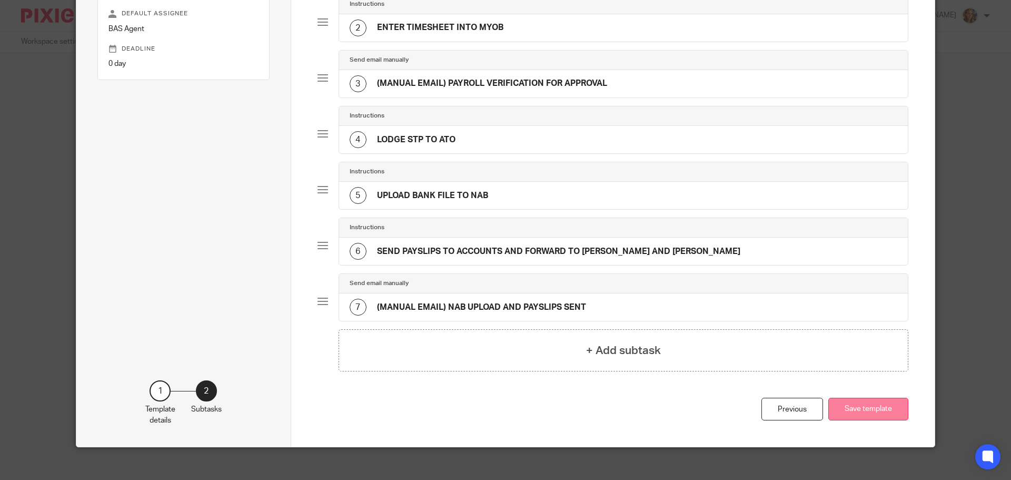
click at [863, 415] on button "Save template" at bounding box center [868, 409] width 80 height 23
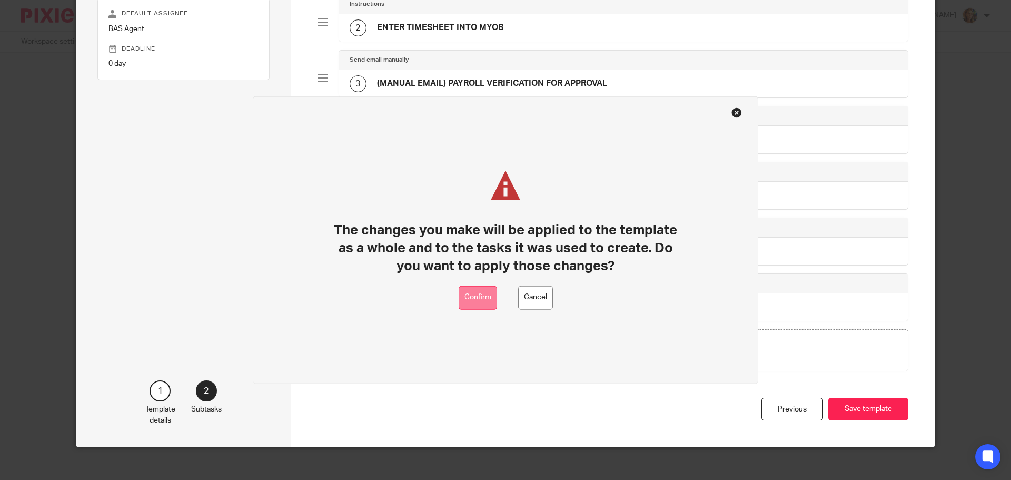
click at [481, 295] on button "Confirm" at bounding box center [478, 297] width 38 height 24
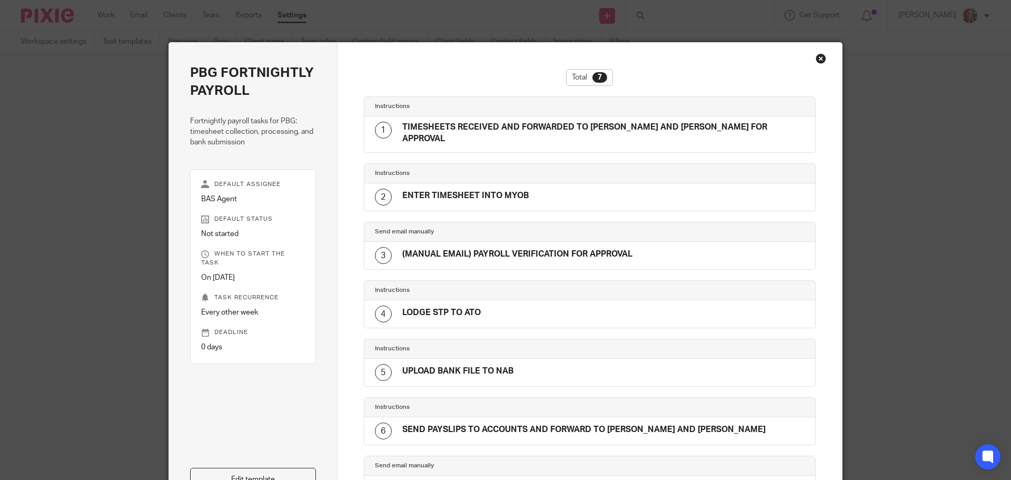
scroll to position [2, 0]
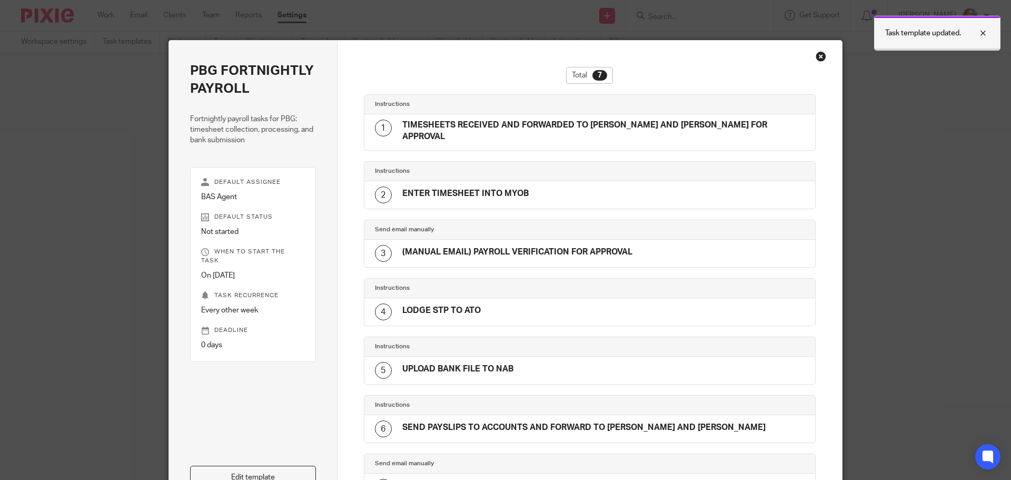
click at [980, 34] on div at bounding box center [975, 33] width 28 height 13
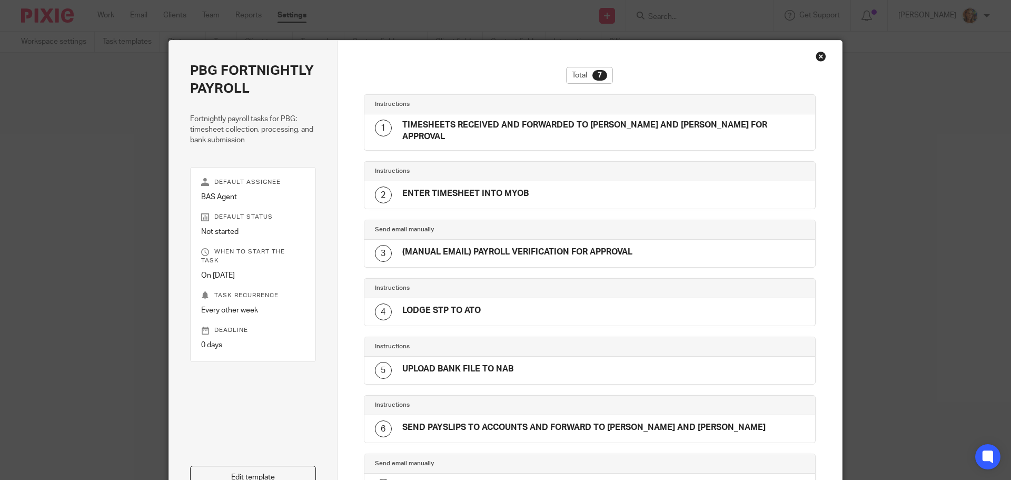
click at [818, 59] on div "Close this dialog window" at bounding box center [821, 56] width 11 height 11
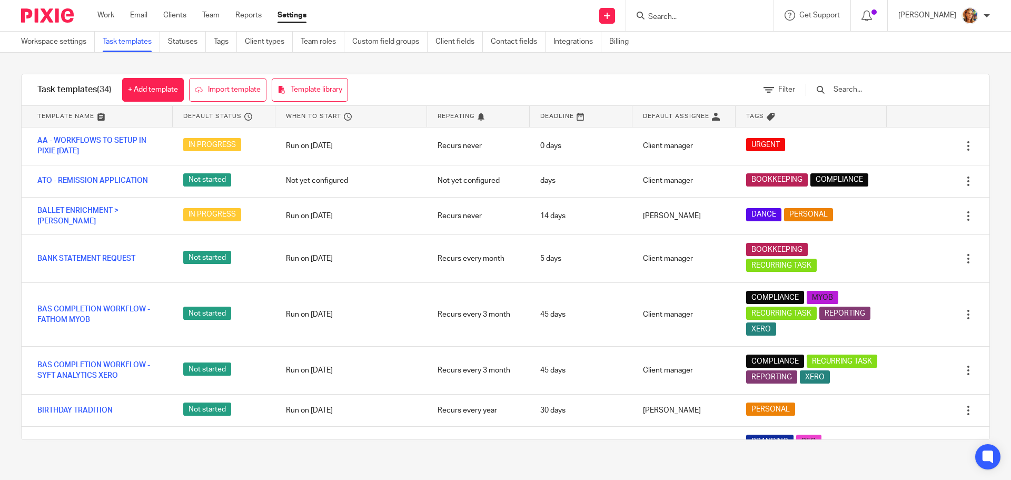
click at [816, 59] on div "Task templates (34) + Add template Import template Template library Filter Temp…" at bounding box center [505, 257] width 1011 height 408
click at [175, 23] on div "Work Email Clients Team Reports Settings Work Email Clients Team Reports Settin…" at bounding box center [204, 15] width 235 height 31
click at [181, 15] on link "Clients" at bounding box center [174, 15] width 23 height 11
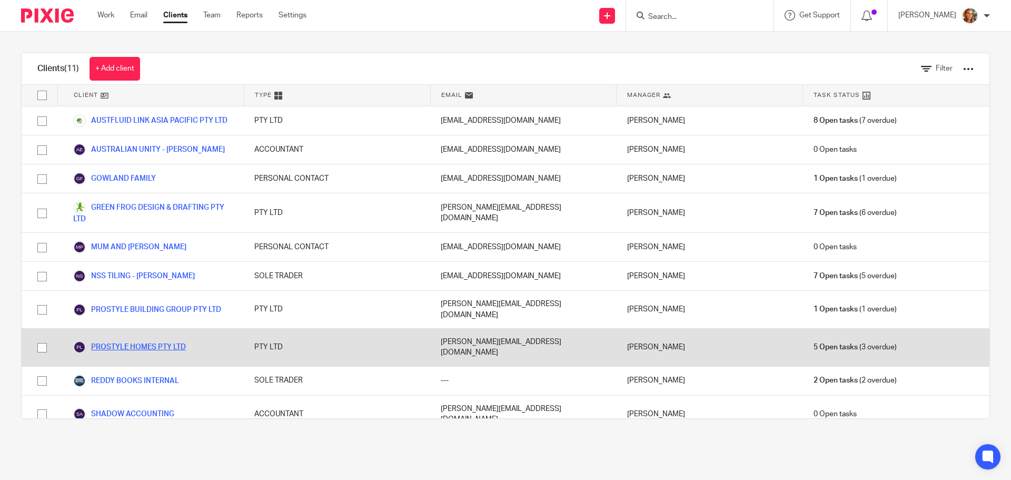
click at [174, 341] on link "PROSTYLE HOMES PTY LTD" at bounding box center [129, 347] width 113 height 13
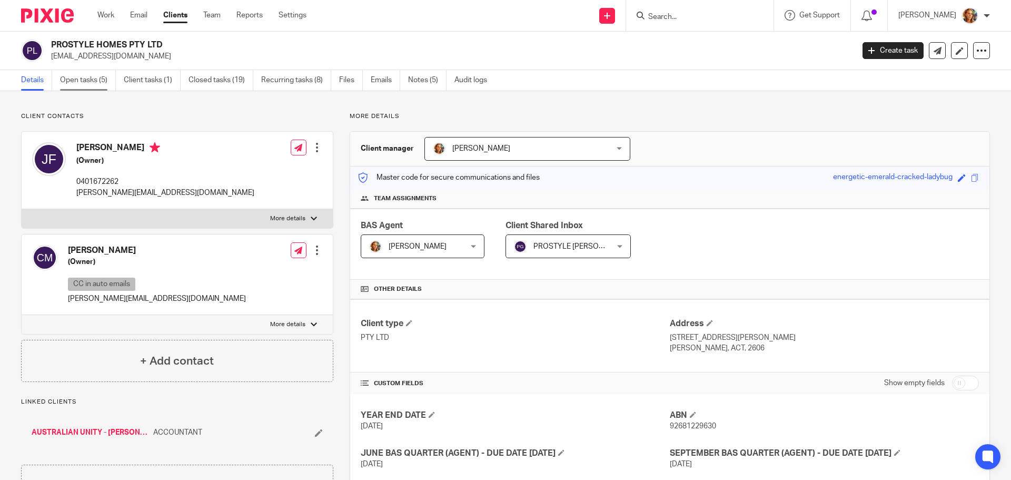
click at [88, 78] on link "Open tasks (5)" at bounding box center [88, 80] width 56 height 21
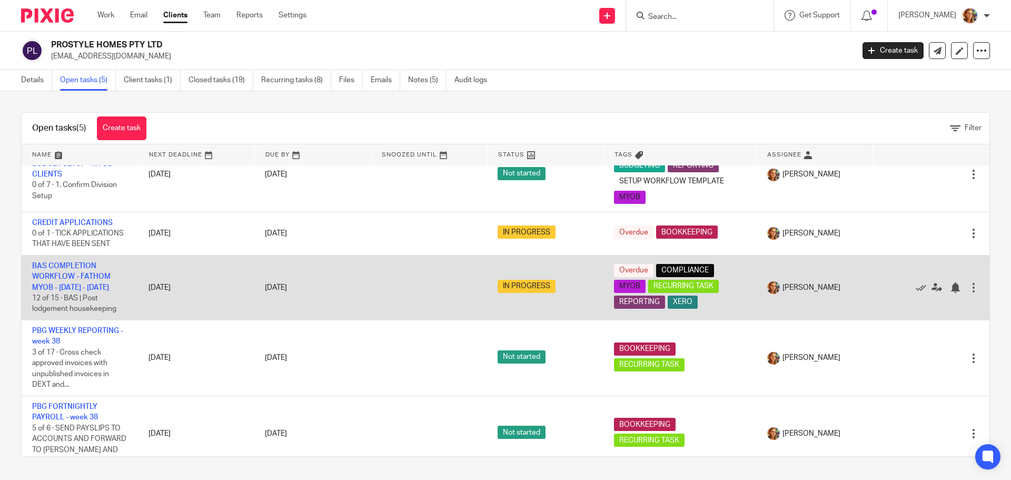
scroll to position [43, 0]
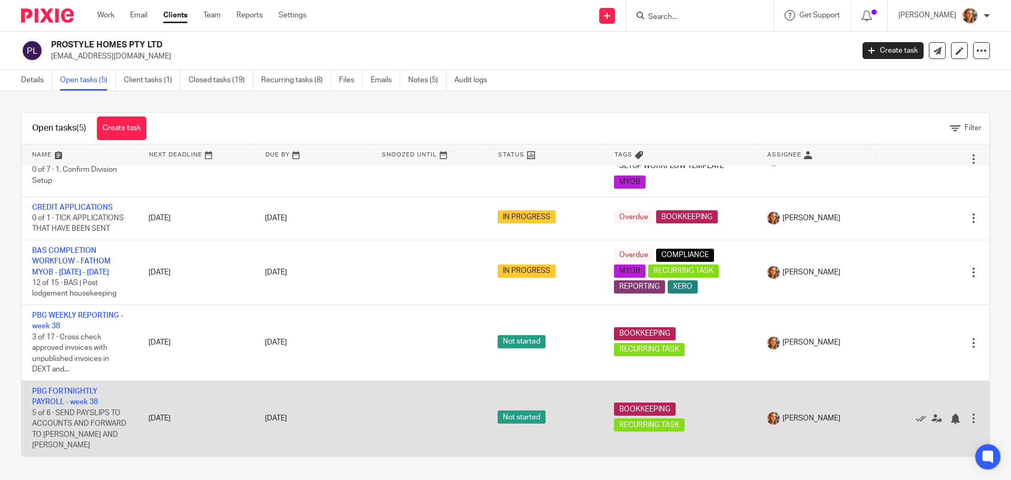
click at [79, 395] on td "PBG FORTNIGHTLY PAYROLL - week 38 5 of 6 · SEND PAYSLIPS TO ACCOUNTS AND FORWAR…" at bounding box center [80, 418] width 116 height 75
click at [89, 388] on link "PBG FORTNIGHTLY PAYROLL - week 38" at bounding box center [65, 397] width 66 height 18
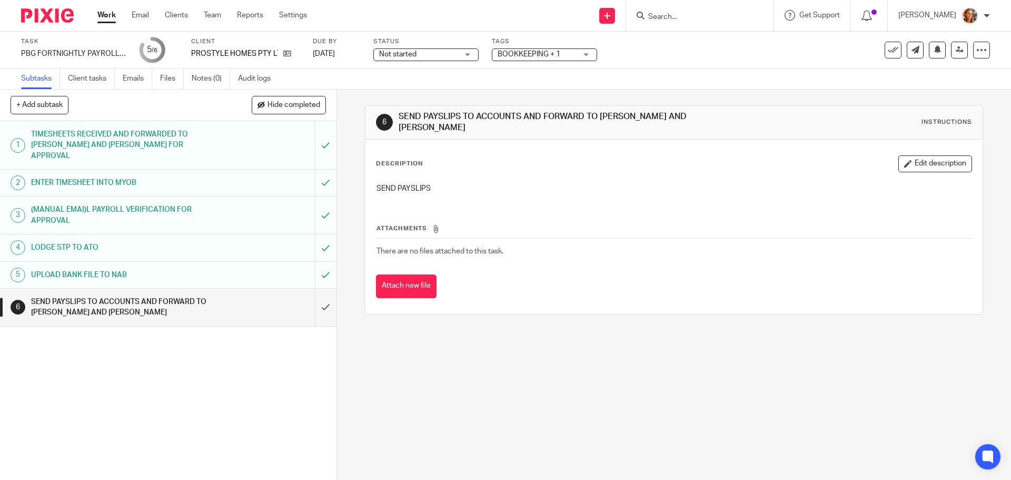
click at [145, 403] on div "1 TIMESHEETS RECEIVED AND FORWARDED TO CRAIG AND JOSH FOR APPROVAL 2 ENTER TIME…" at bounding box center [168, 300] width 337 height 359
click at [282, 54] on link at bounding box center [284, 53] width 13 height 11
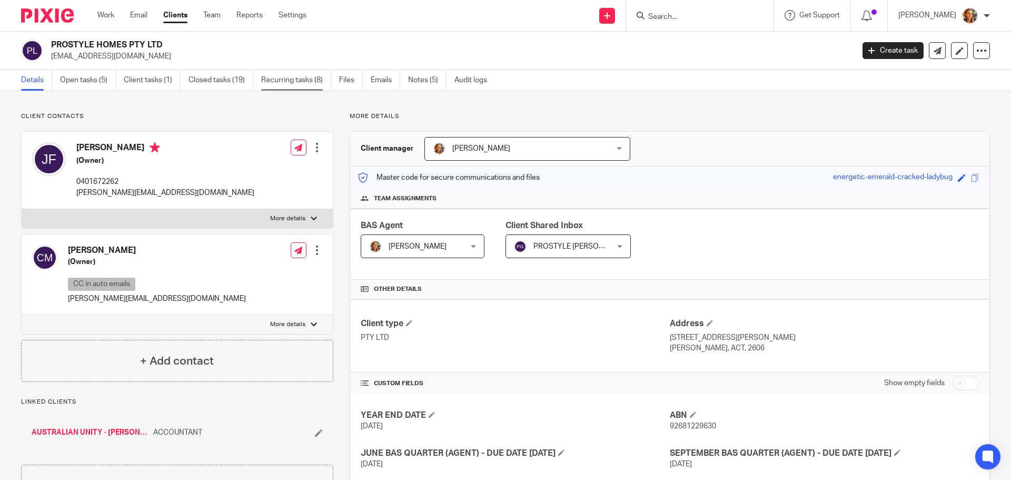
click at [281, 76] on link "Recurring tasks (8)" at bounding box center [296, 80] width 70 height 21
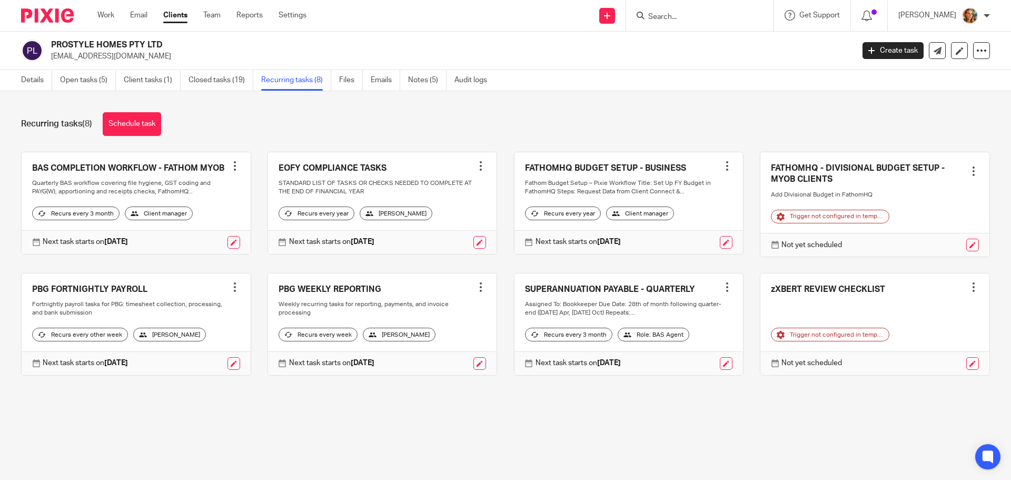
click at [96, 307] on link at bounding box center [136, 324] width 229 height 102
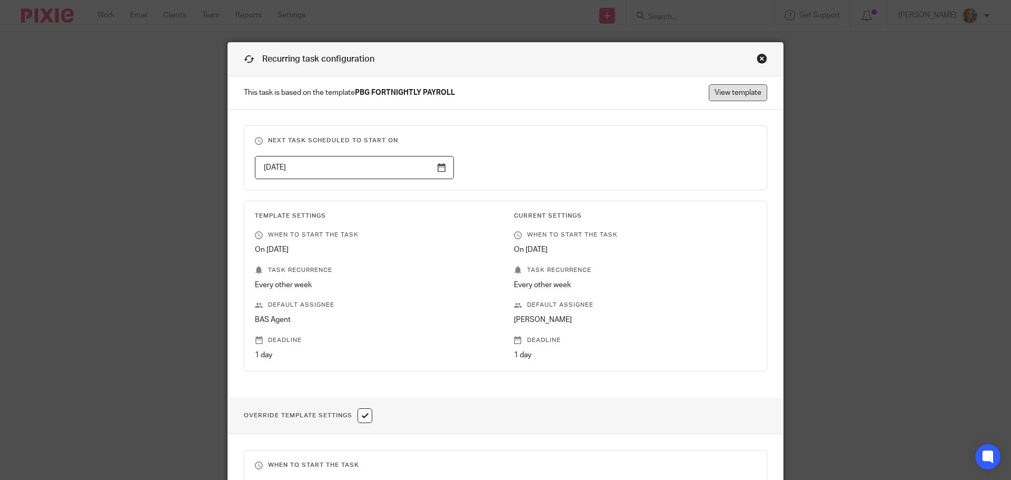
click at [733, 92] on link "View template" at bounding box center [738, 92] width 58 height 17
click at [760, 59] on div "Close this dialog window" at bounding box center [762, 58] width 11 height 11
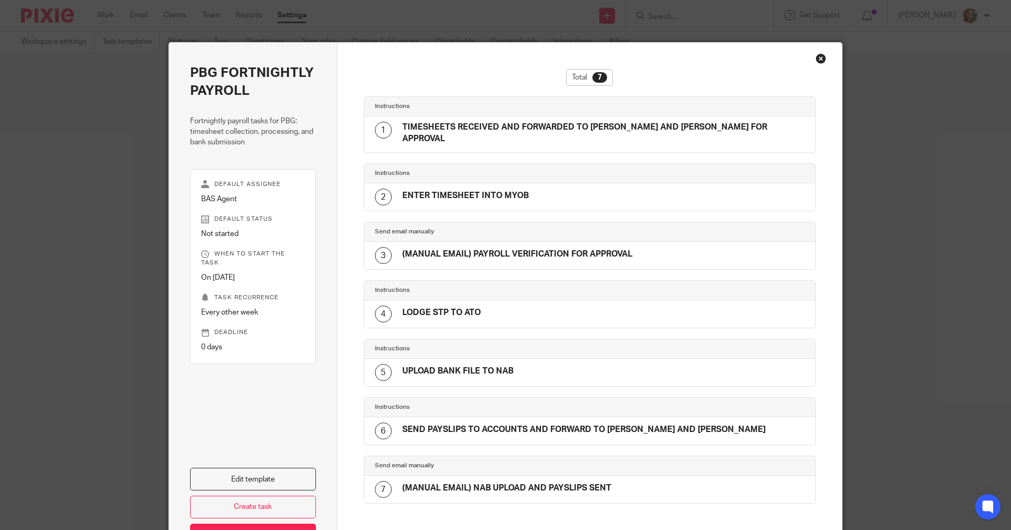
scroll to position [71, 0]
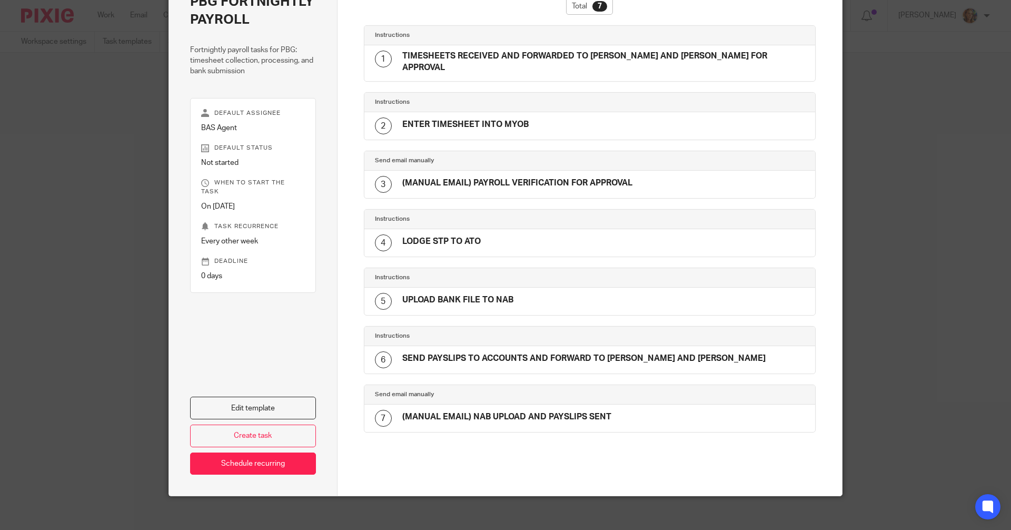
click at [445, 411] on h4 "(MANUAL EMAIL) NAB UPLOAD AND PAYSLIPS SENT" at bounding box center [506, 416] width 209 height 11
click at [278, 402] on link "Edit template" at bounding box center [253, 408] width 126 height 23
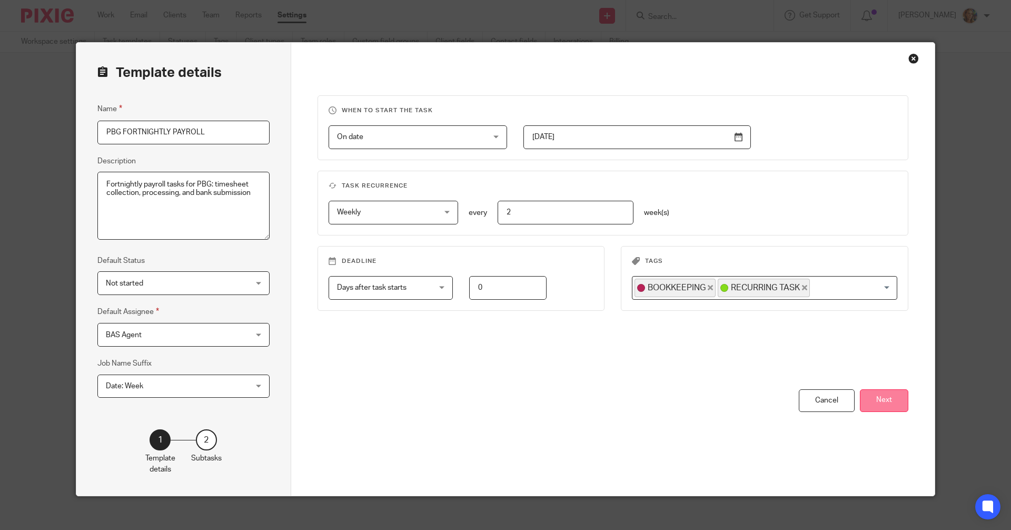
click at [877, 398] on button "Next" at bounding box center [884, 400] width 48 height 23
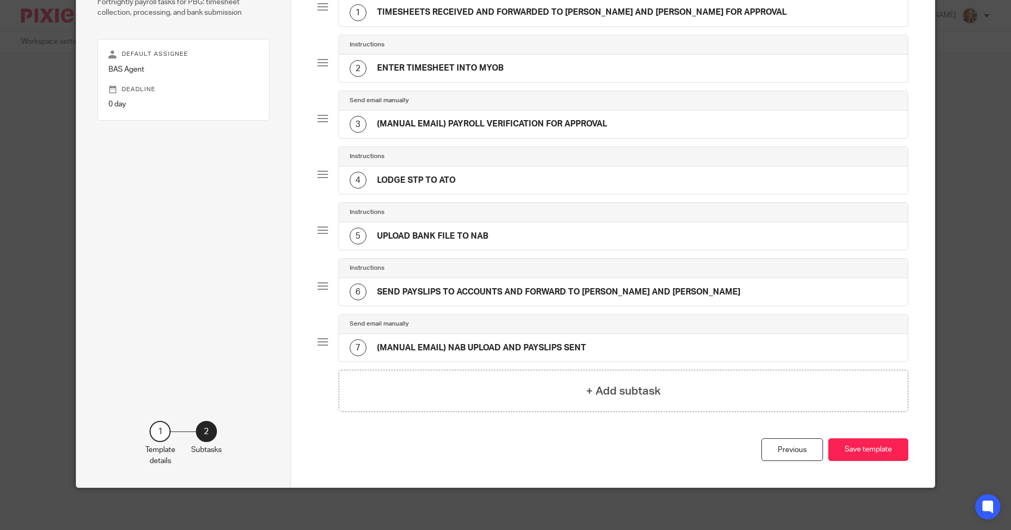
click at [564, 348] on h4 "(MANUAL EMAIL) NAB UPLOAD AND PAYSLIPS SENT" at bounding box center [481, 347] width 209 height 11
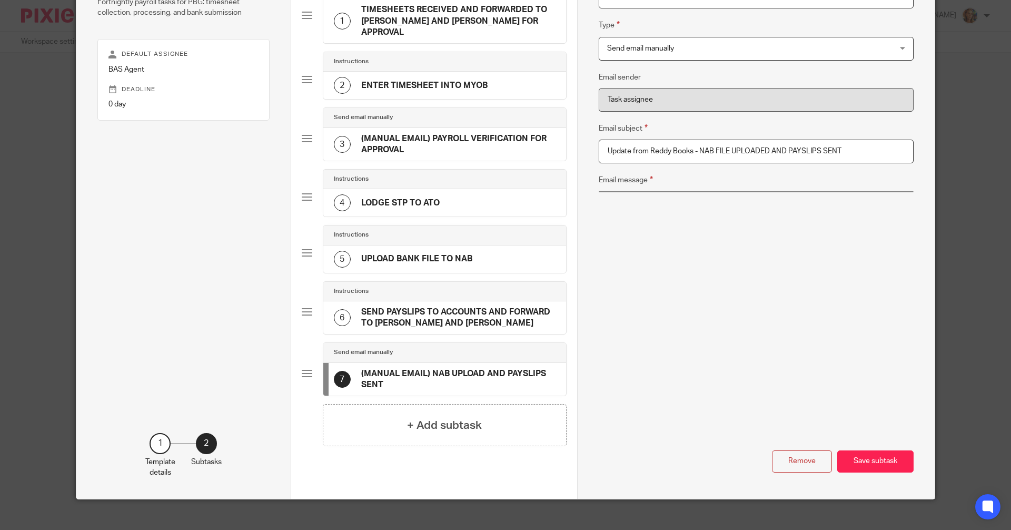
scroll to position [102, 0]
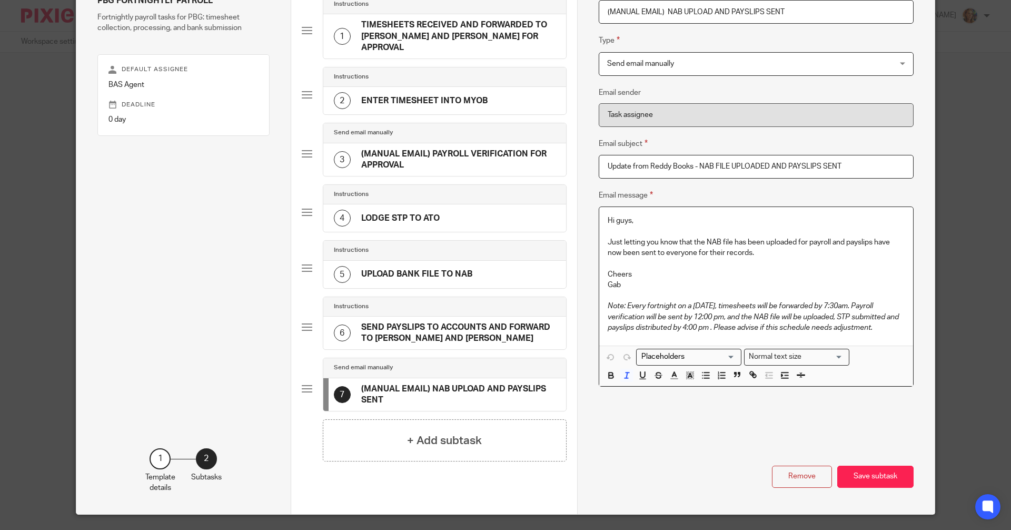
drag, startPoint x: 601, startPoint y: 218, endPoint x: 897, endPoint y: 335, distance: 317.7
click at [897, 335] on div "Hi guys, Just letting you know that the NAB file has been uploaded for payroll …" at bounding box center [756, 276] width 314 height 138
copy div "Hi guys, Just letting you know that the NAB file has been uploaded for payroll …"
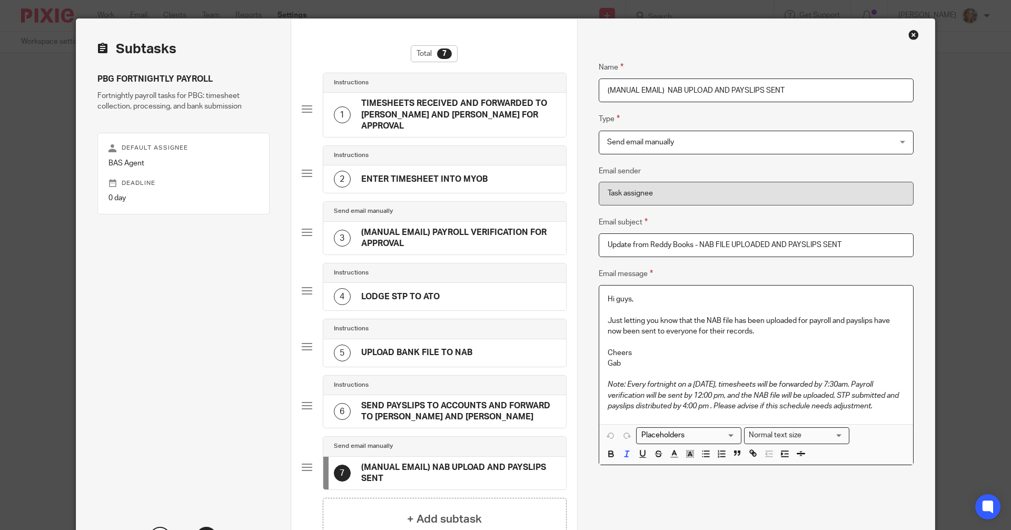
scroll to position [0, 0]
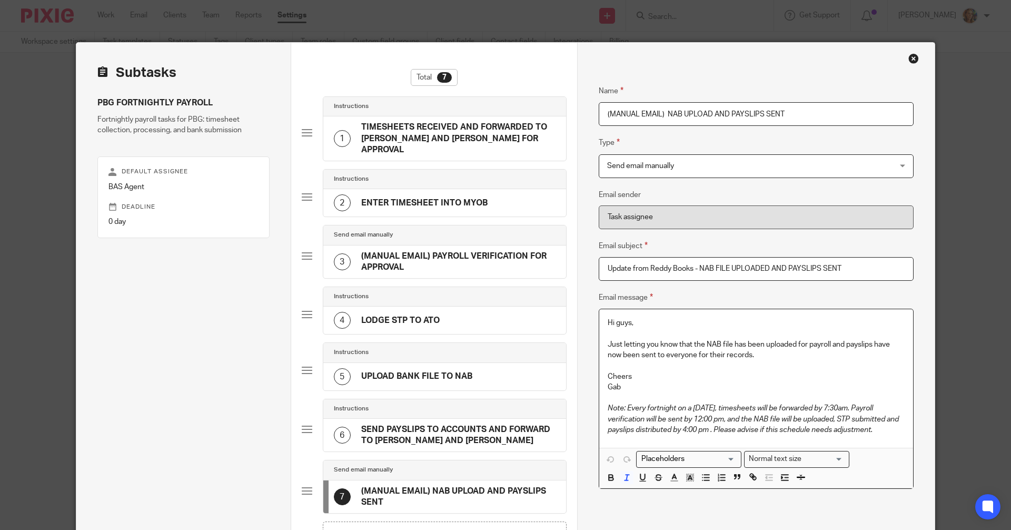
click at [913, 58] on div "Close this dialog window" at bounding box center [913, 58] width 11 height 11
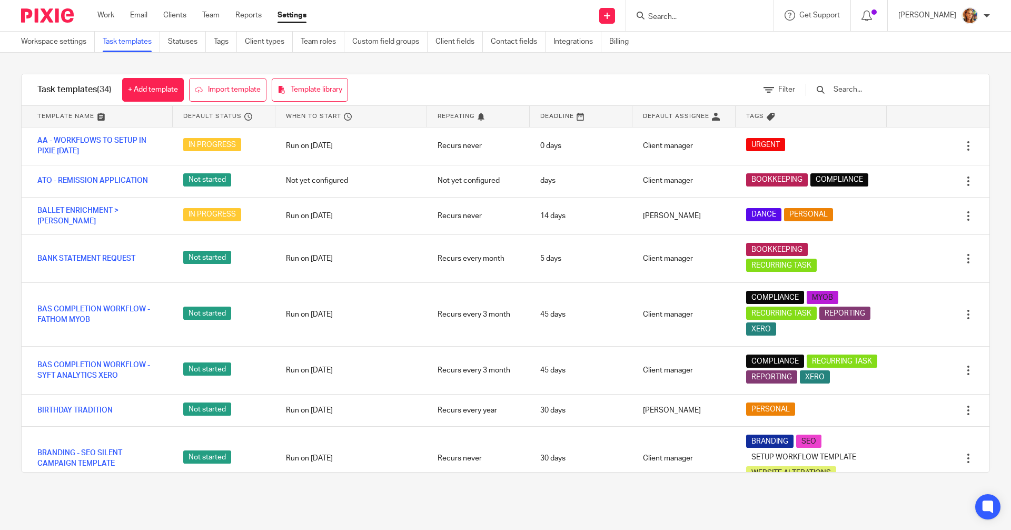
click at [183, 7] on div "Work Email Clients Team Reports Settings Work Email Clients Team Reports Settin…" at bounding box center [204, 15] width 235 height 31
click at [177, 13] on link "Clients" at bounding box center [174, 15] width 23 height 11
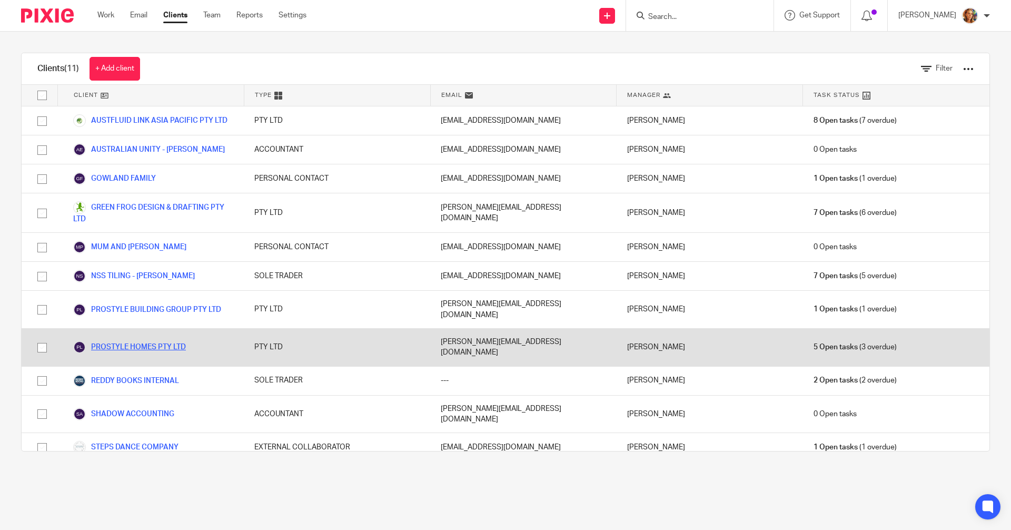
click at [159, 341] on link "PROSTYLE HOMES PTY LTD" at bounding box center [129, 347] width 113 height 13
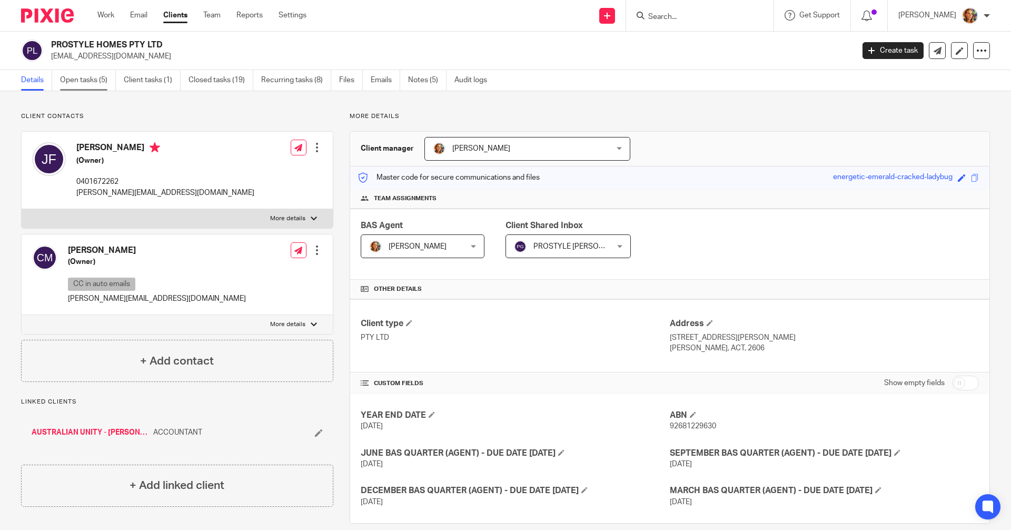
click at [95, 83] on link "Open tasks (5)" at bounding box center [88, 80] width 56 height 21
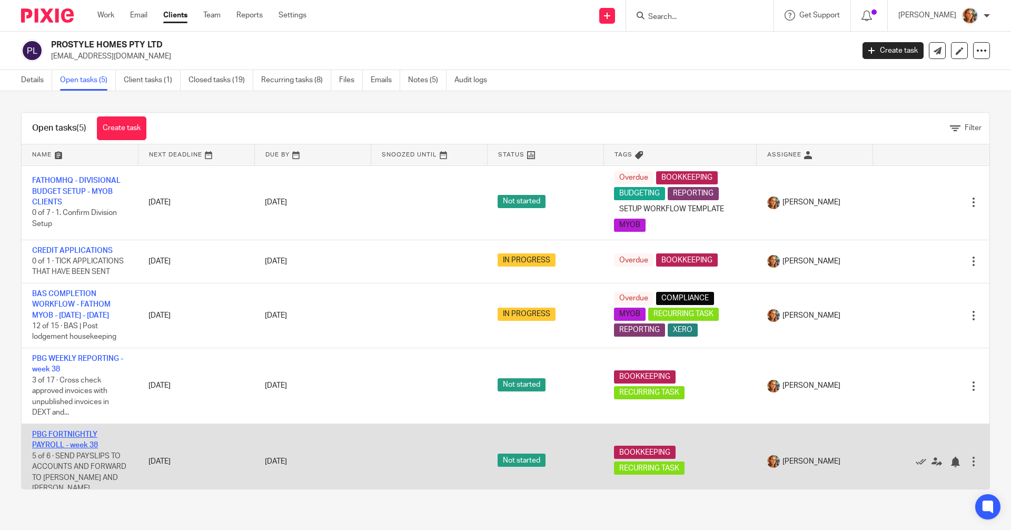
click at [62, 442] on link "PBG FORTNIGHTLY PAYROLL - week 38" at bounding box center [65, 440] width 66 height 18
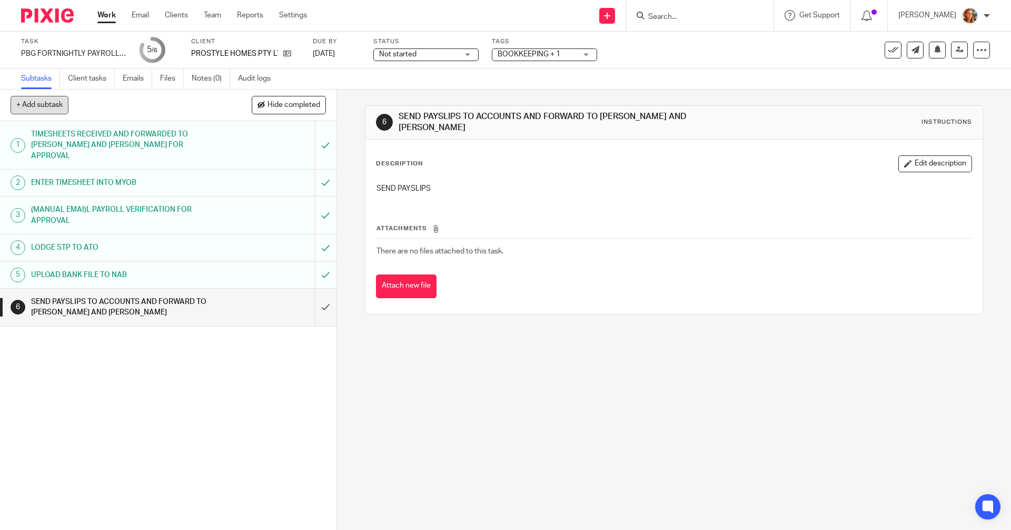
click at [59, 110] on button "+ Add subtask" at bounding box center [40, 105] width 58 height 18
type input "email"
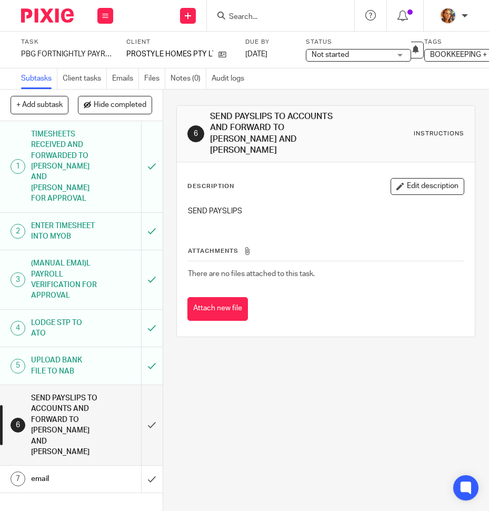
click at [52, 478] on link "7 email" at bounding box center [70, 479] width 141 height 26
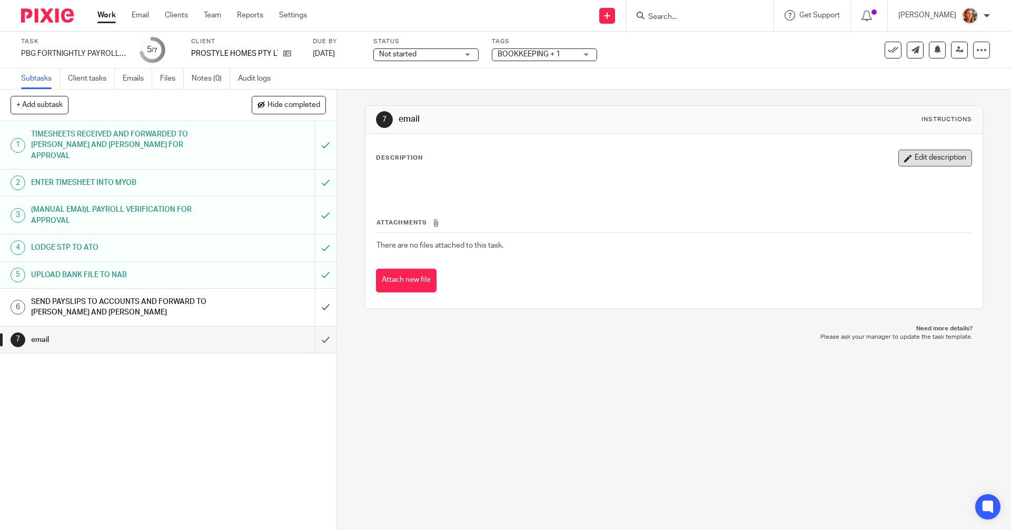
click at [489, 163] on button "Edit description" at bounding box center [935, 158] width 74 height 17
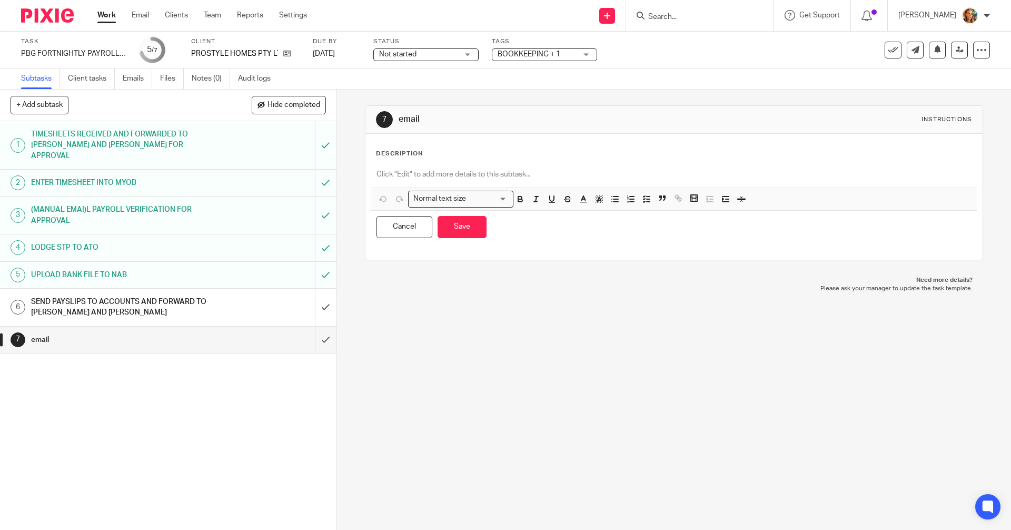
click at [489, 119] on div "Instructions" at bounding box center [947, 119] width 51 height 8
click at [378, 240] on div "Cancel Save You have unsaved changes" at bounding box center [673, 227] width 605 height 33
click at [389, 229] on button "Cancel" at bounding box center [405, 227] width 56 height 23
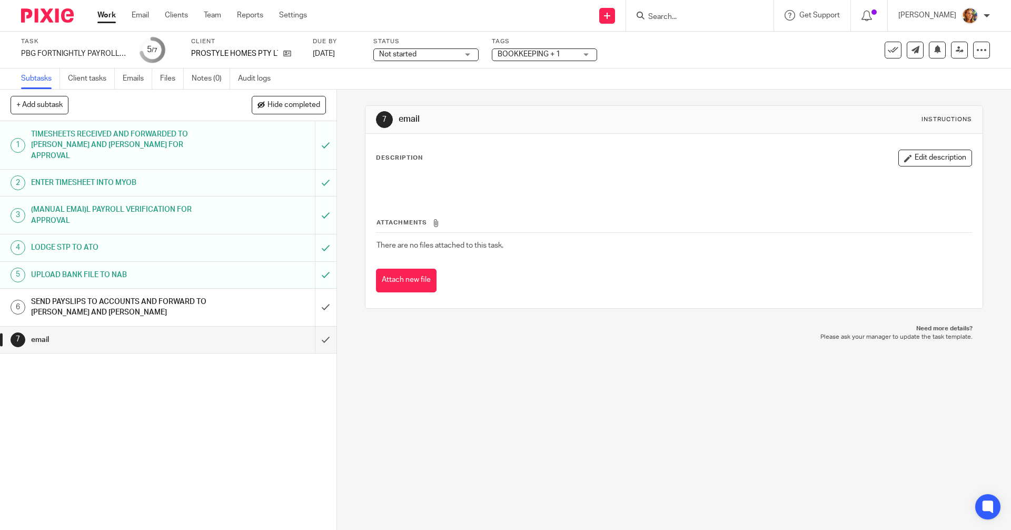
click at [262, 332] on div "email" at bounding box center [167, 340] width 273 height 16
click at [52, 110] on button "+ Add subtask" at bounding box center [40, 105] width 58 height 18
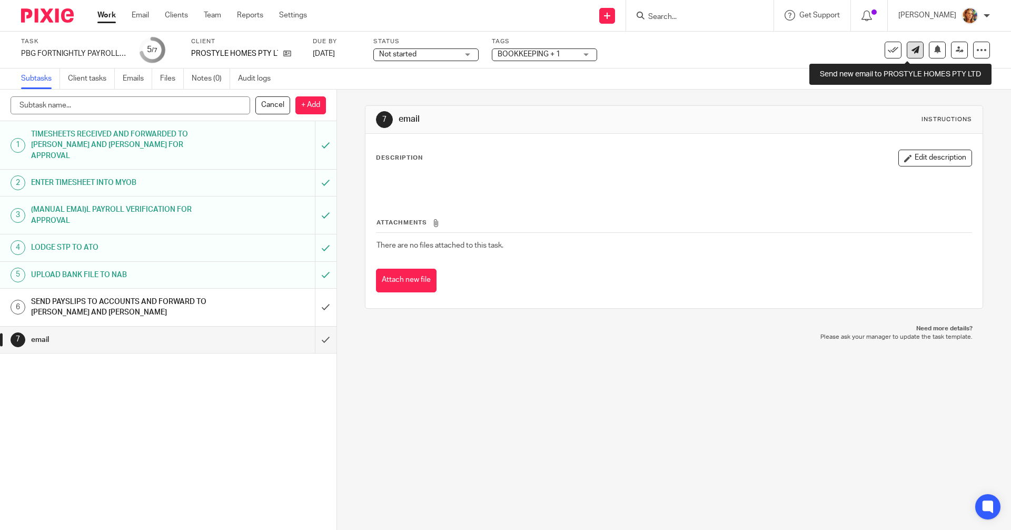
click at [912, 52] on icon at bounding box center [916, 50] width 8 height 8
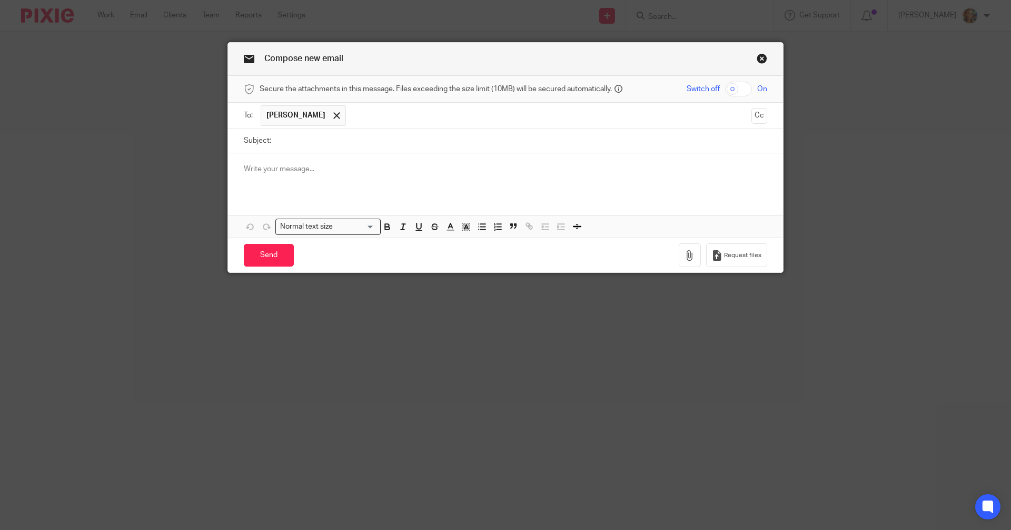
click at [392, 127] on ul "JOSH FOGG" at bounding box center [506, 116] width 491 height 26
click at [389, 116] on input "text" at bounding box center [548, 115] width 395 height 21
click at [379, 171] on p at bounding box center [505, 169] width 523 height 11
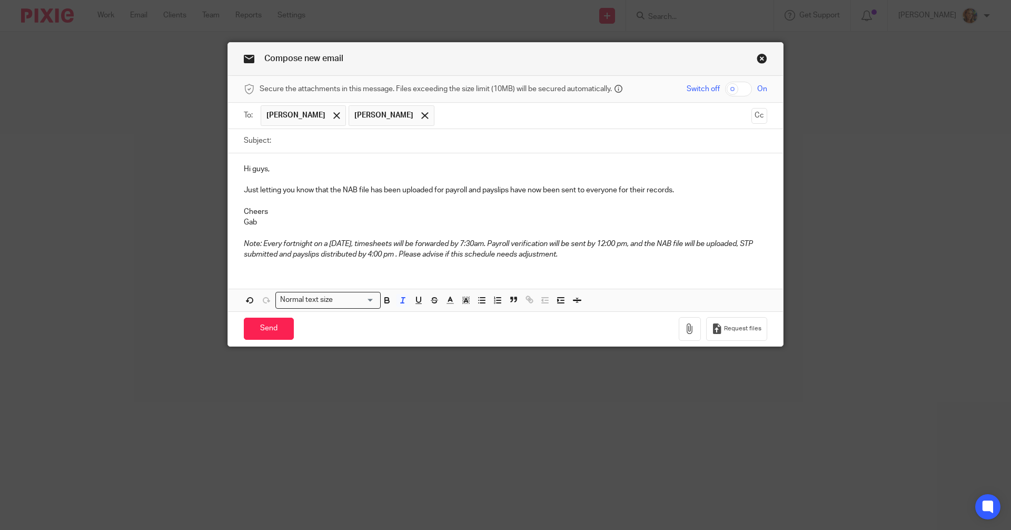
click at [343, 151] on input "Subject:" at bounding box center [521, 141] width 491 height 24
type input "Update from Reddy Books"
click at [263, 321] on input "Send" at bounding box center [269, 329] width 50 height 23
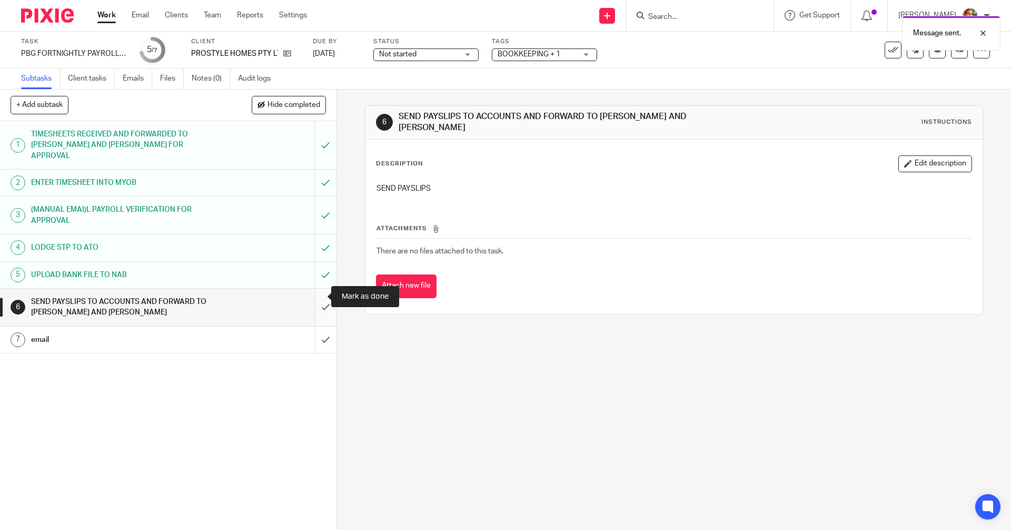
click at [313, 299] on input "submit" at bounding box center [168, 307] width 337 height 37
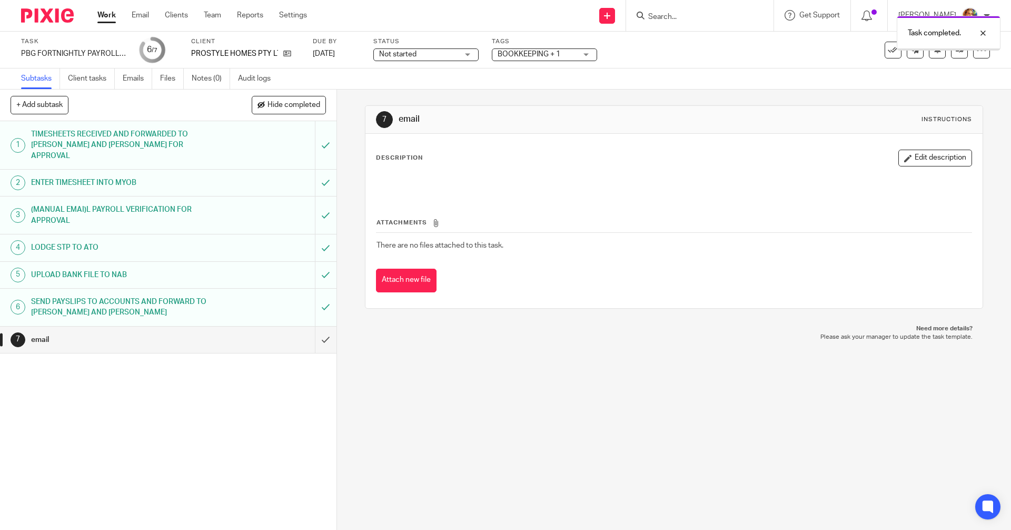
click at [282, 335] on div "email" at bounding box center [167, 340] width 273 height 16
click at [907, 157] on button "Edit description" at bounding box center [935, 158] width 74 height 17
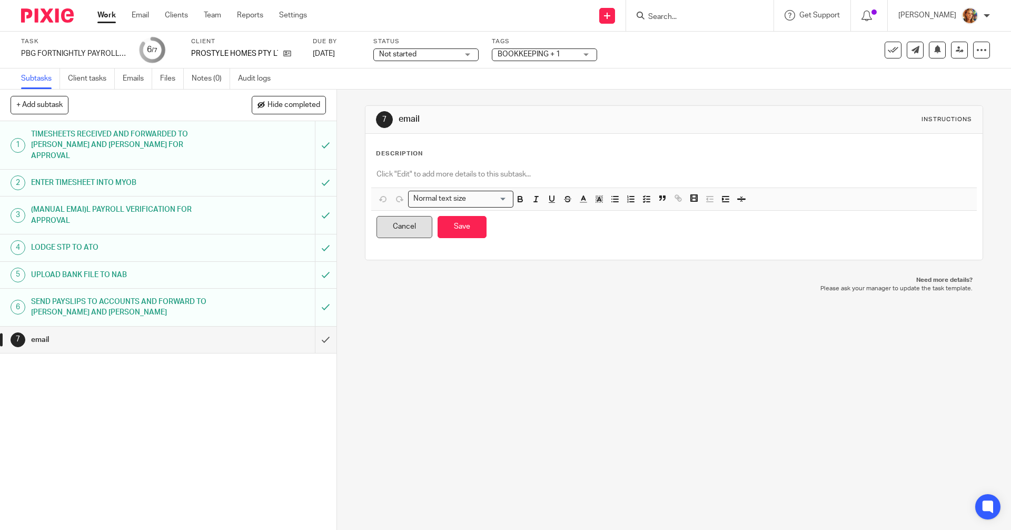
click at [391, 226] on button "Cancel" at bounding box center [405, 227] width 56 height 23
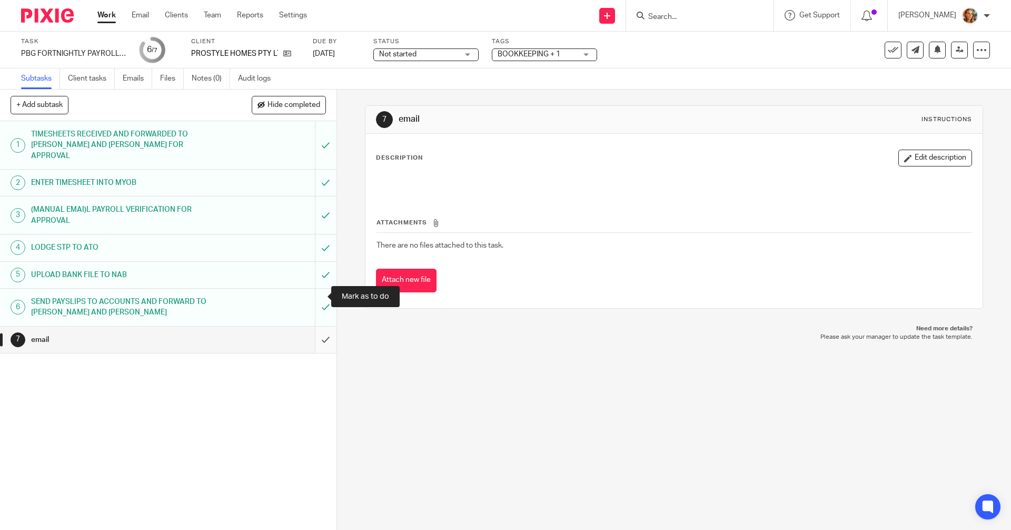
click at [315, 326] on input "submit" at bounding box center [168, 339] width 337 height 26
